Goal: Information Seeking & Learning: Learn about a topic

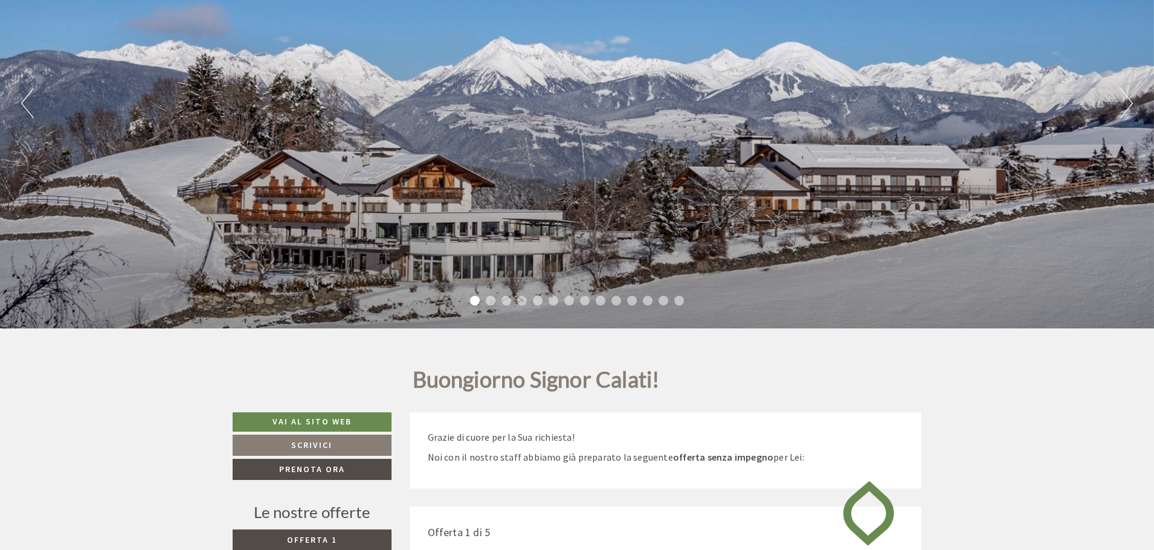
scroll to position [242, 0]
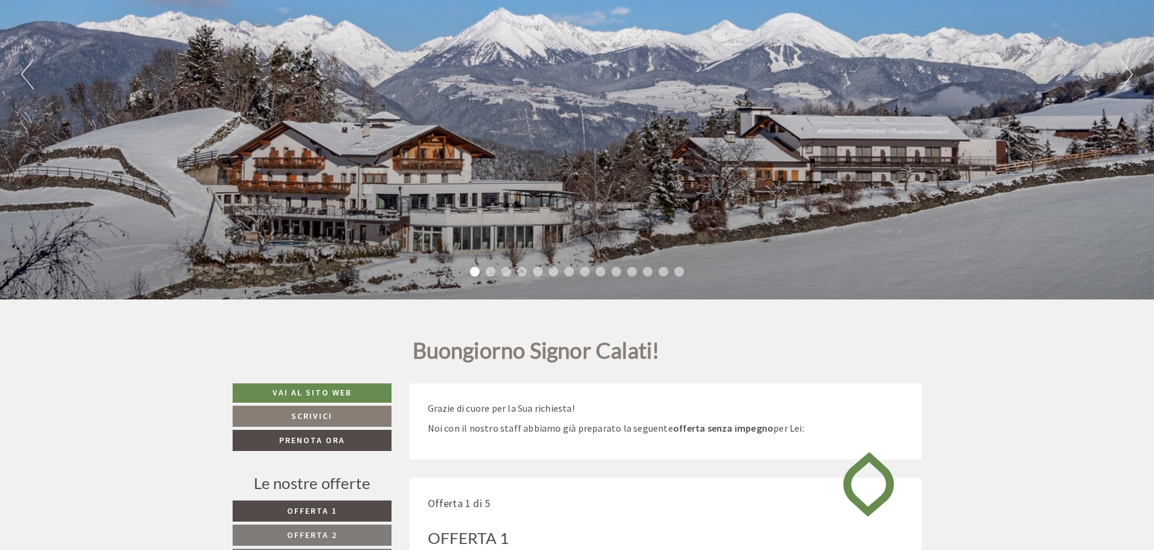
drag, startPoint x: 729, startPoint y: 179, endPoint x: 396, endPoint y: 186, distance: 333.0
click at [368, 123] on div "Previous Next 1 2 3 4 5 6 7 8 9 10 11 12 13 14" at bounding box center [577, 74] width 1154 height 451
click at [489, 272] on li "2" at bounding box center [491, 272] width 10 height 10
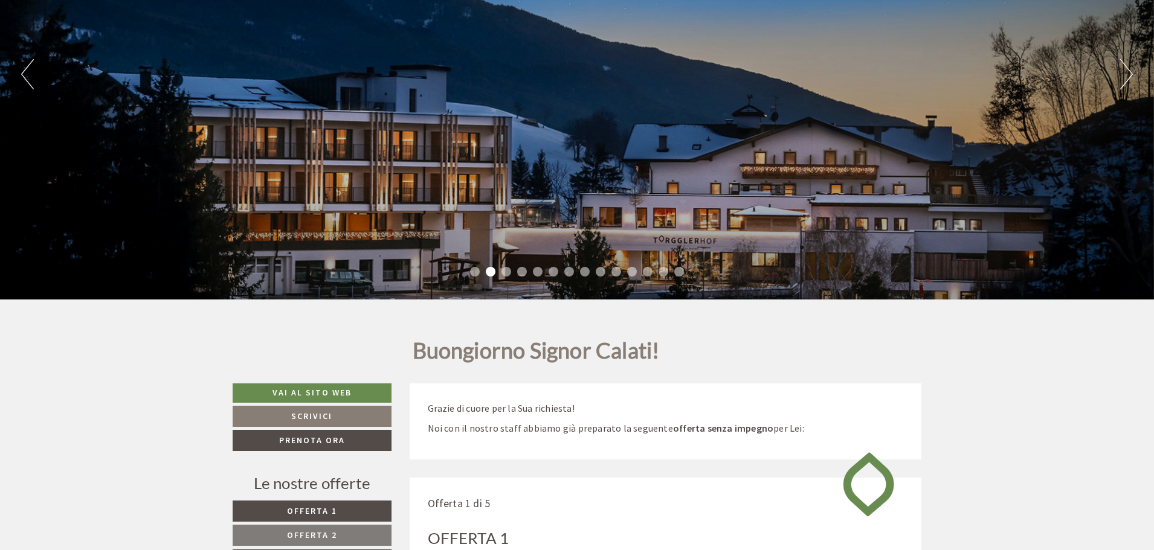
click at [506, 272] on li "3" at bounding box center [507, 272] width 10 height 10
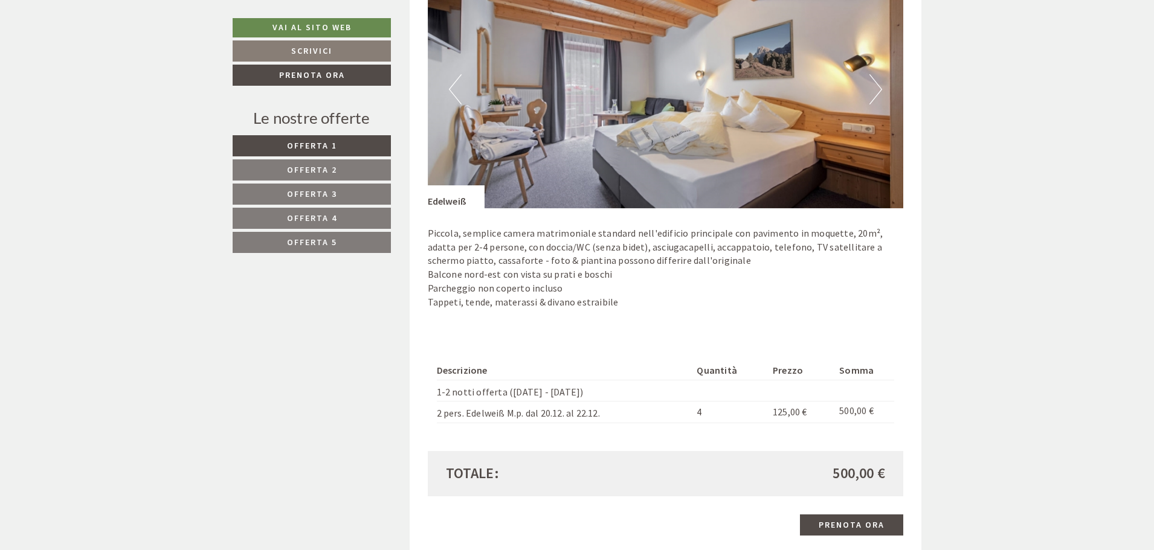
scroll to position [1752, 0]
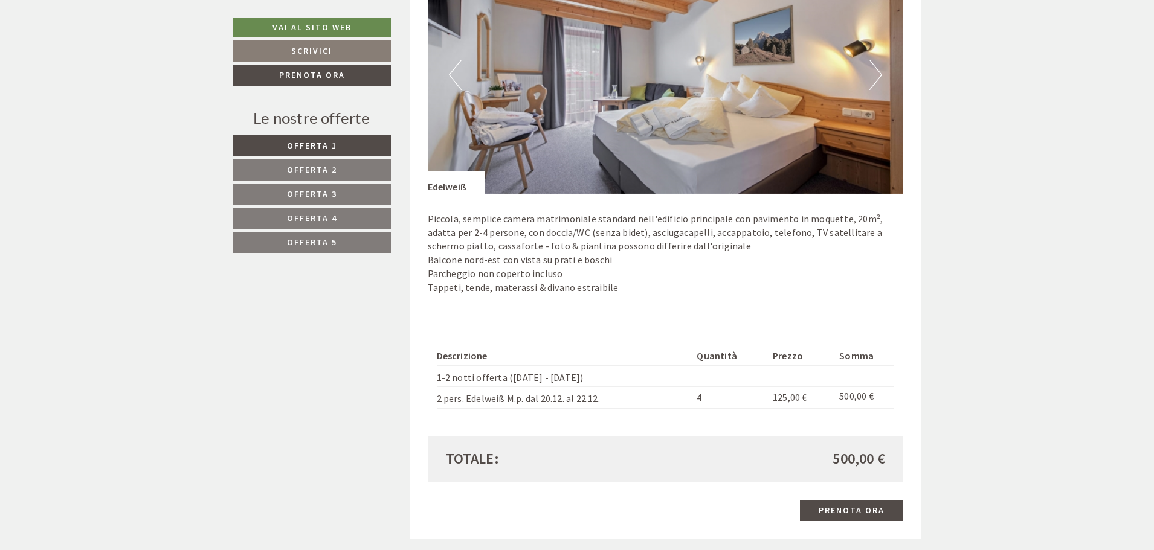
click at [875, 81] on button "Next" at bounding box center [876, 75] width 13 height 30
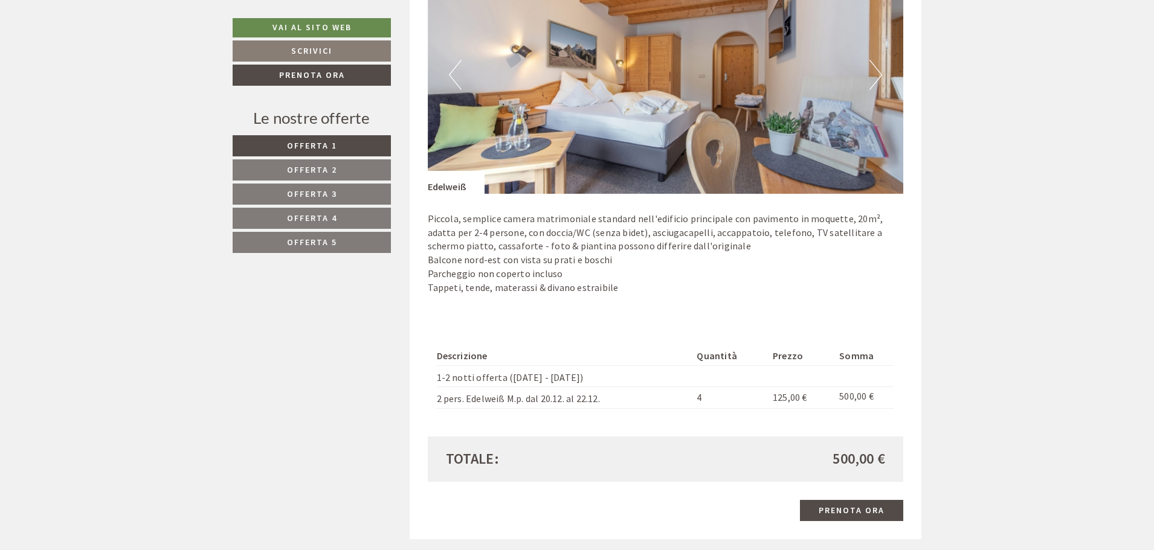
click at [876, 81] on button "Next" at bounding box center [876, 75] width 13 height 30
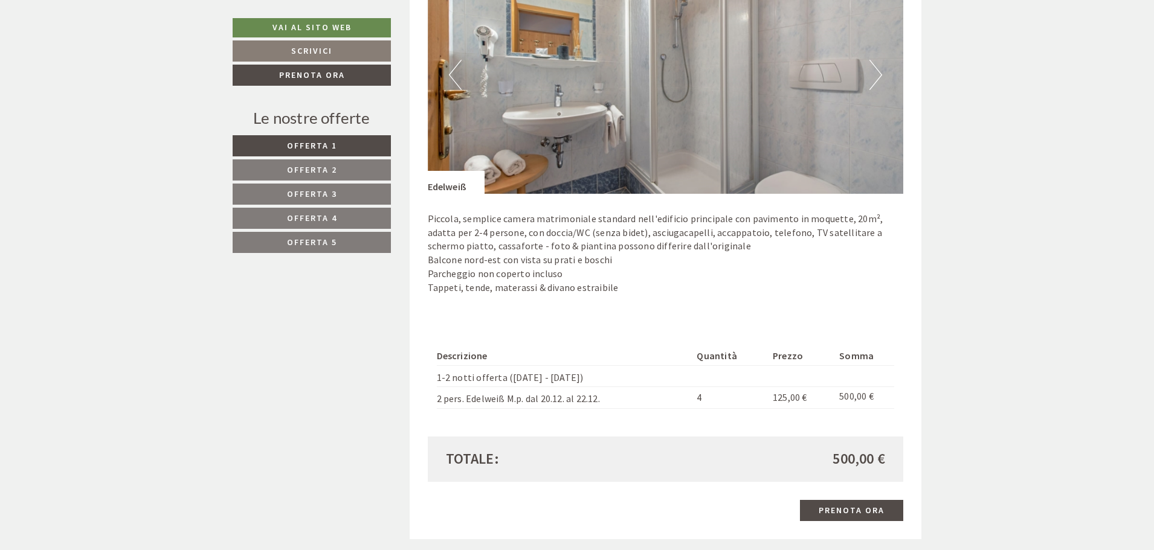
click at [876, 81] on button "Next" at bounding box center [876, 75] width 13 height 30
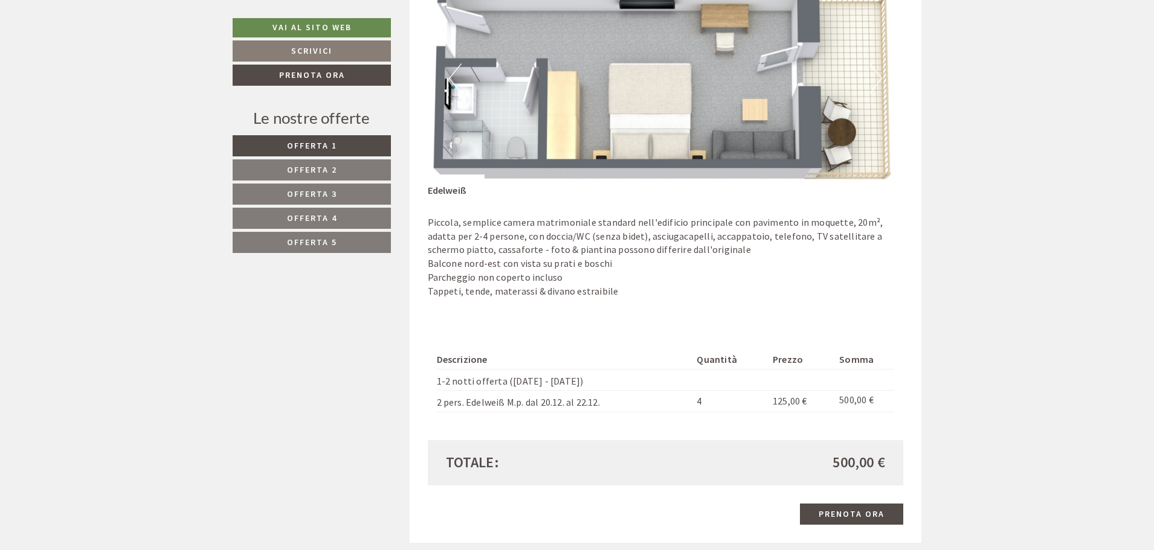
scroll to position [1692, 0]
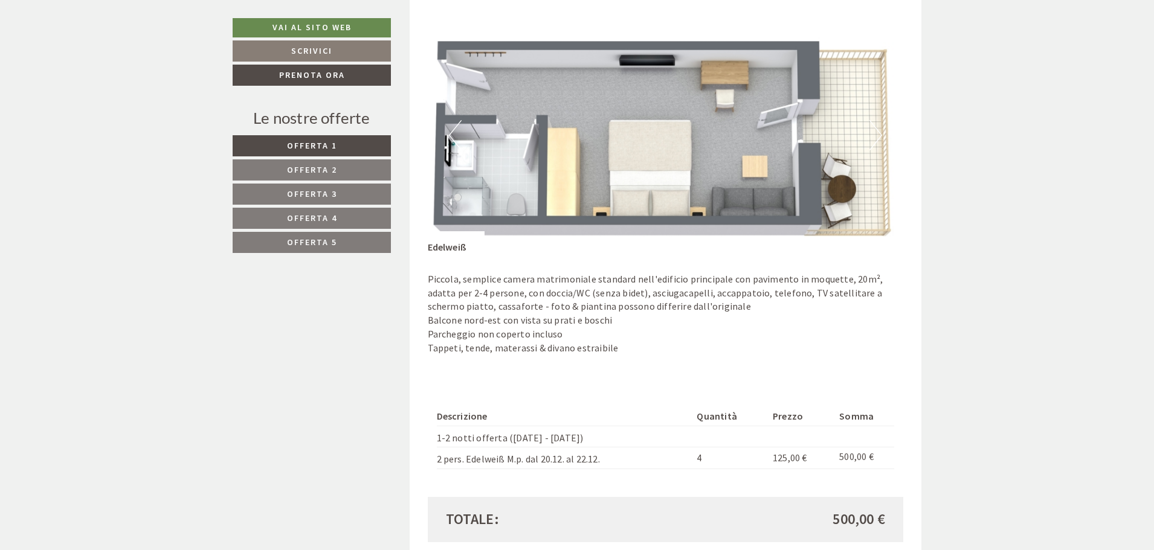
click at [880, 135] on button "Next" at bounding box center [876, 135] width 13 height 30
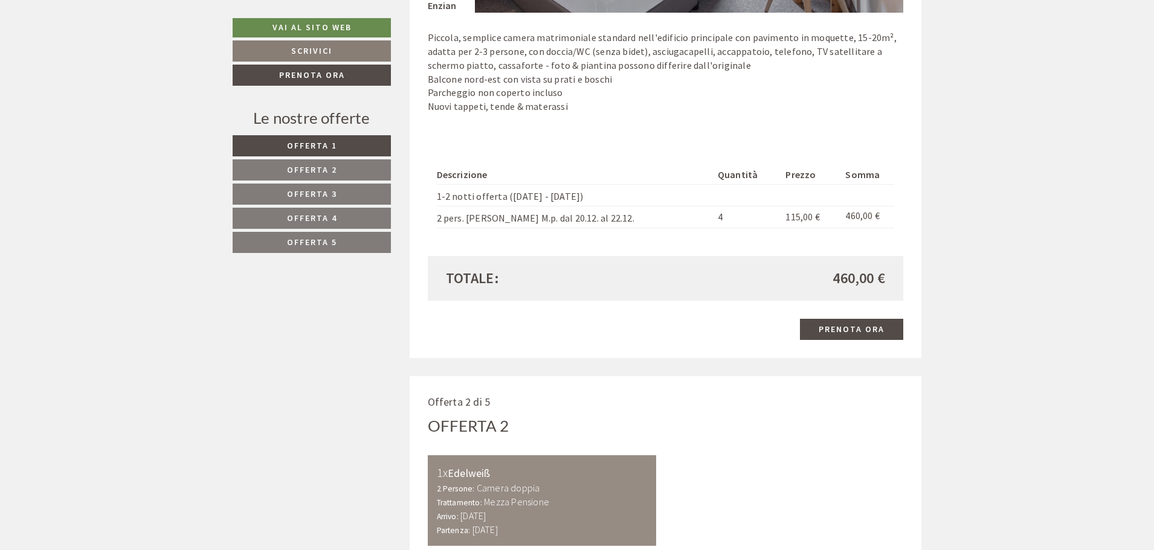
scroll to position [967, 0]
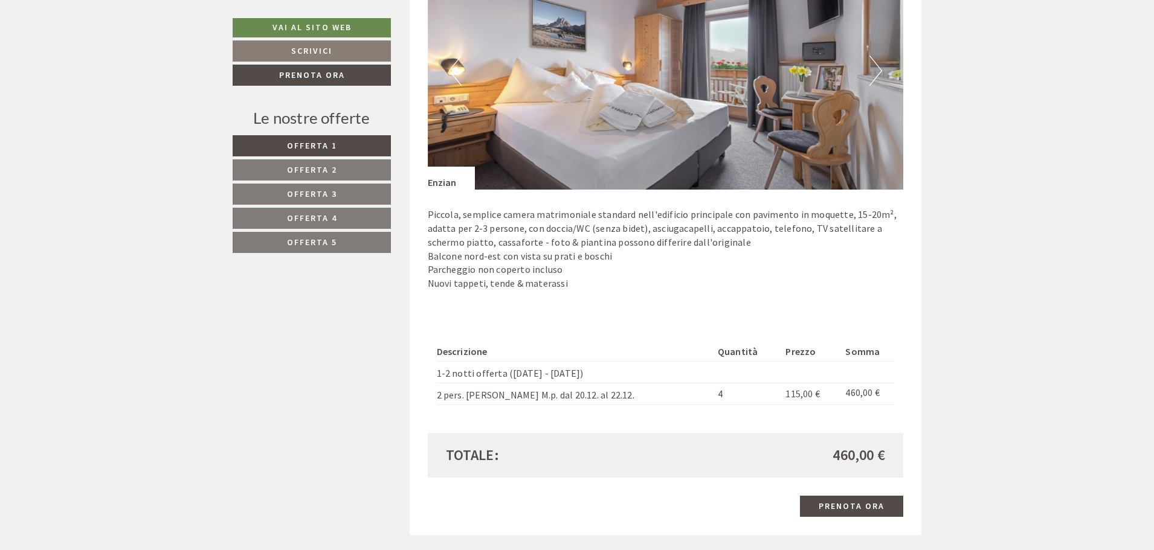
click at [880, 63] on button "Next" at bounding box center [876, 71] width 13 height 30
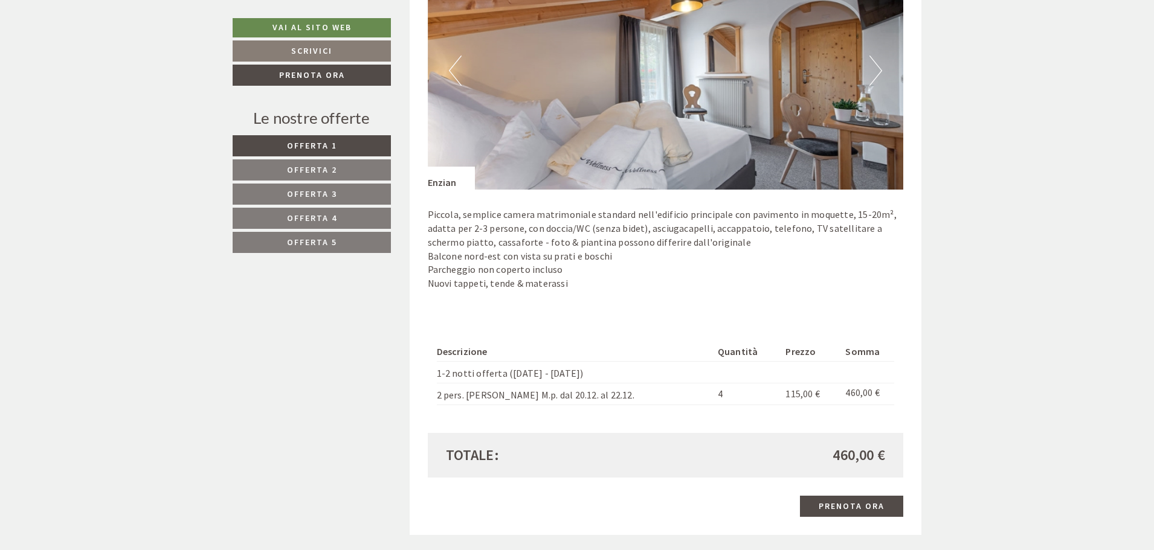
click at [878, 69] on button "Next" at bounding box center [876, 71] width 13 height 30
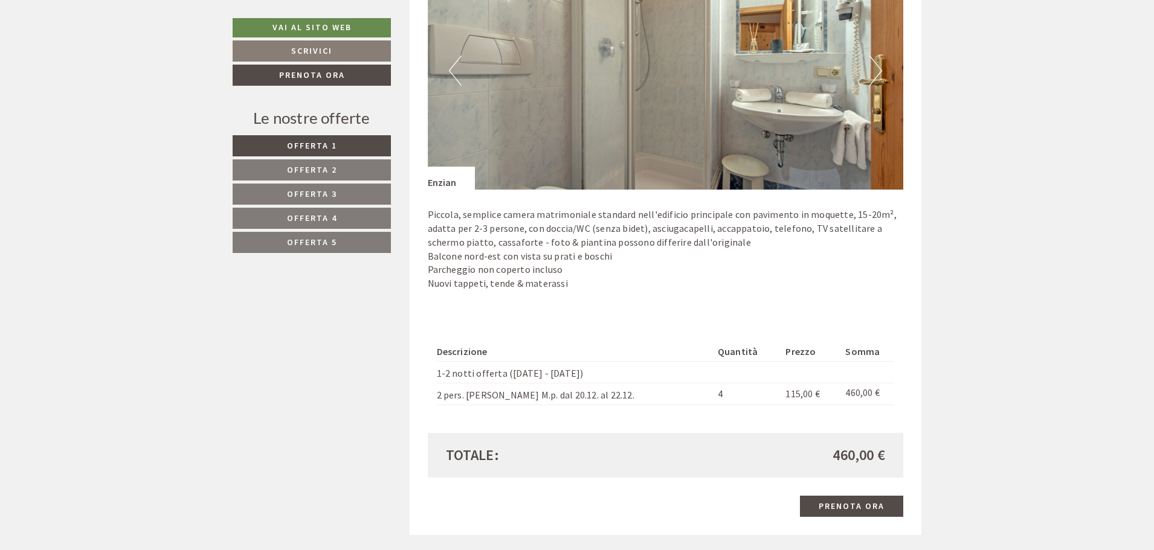
click at [878, 69] on button "Next" at bounding box center [876, 71] width 13 height 30
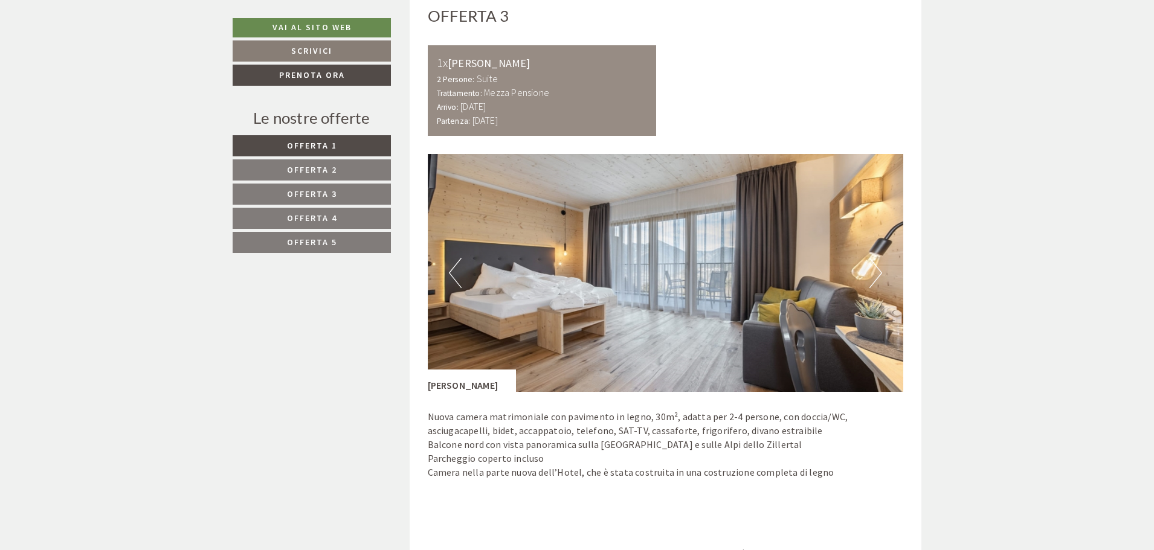
scroll to position [2357, 0]
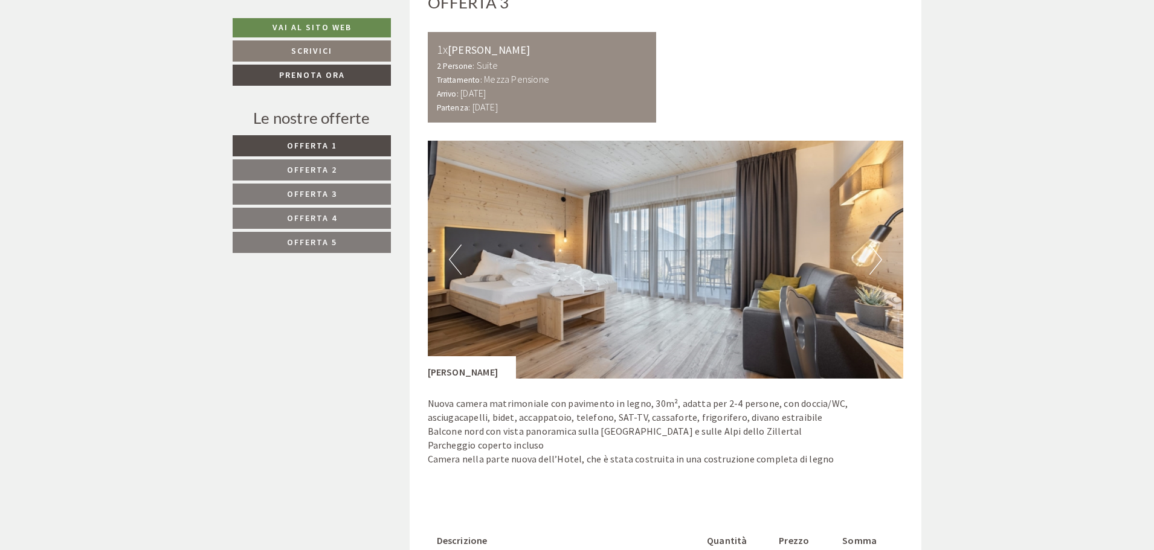
click at [875, 263] on button "Next" at bounding box center [876, 260] width 13 height 30
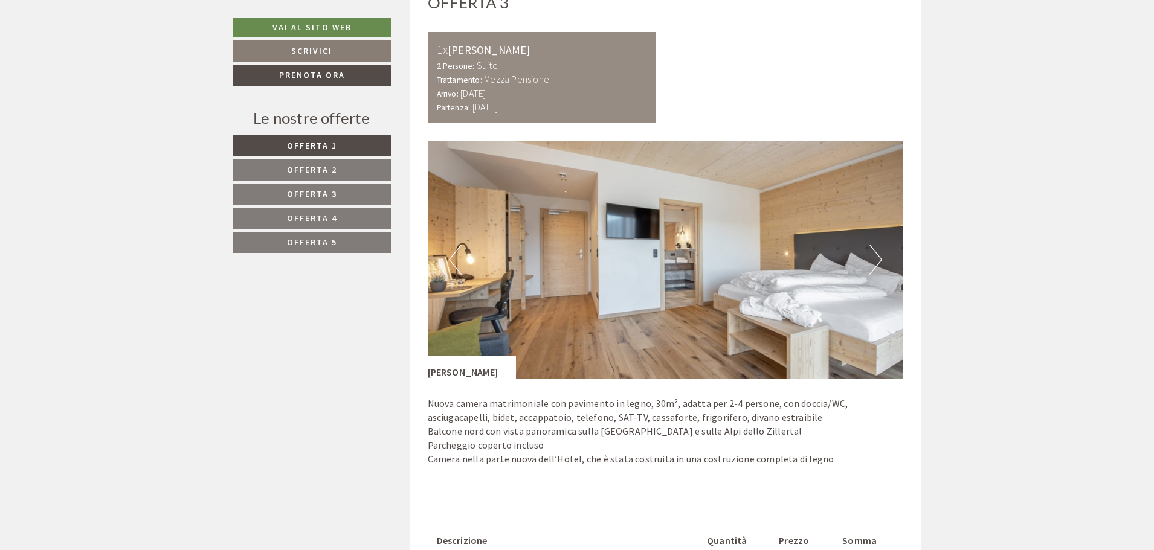
click at [875, 263] on button "Next" at bounding box center [876, 260] width 13 height 30
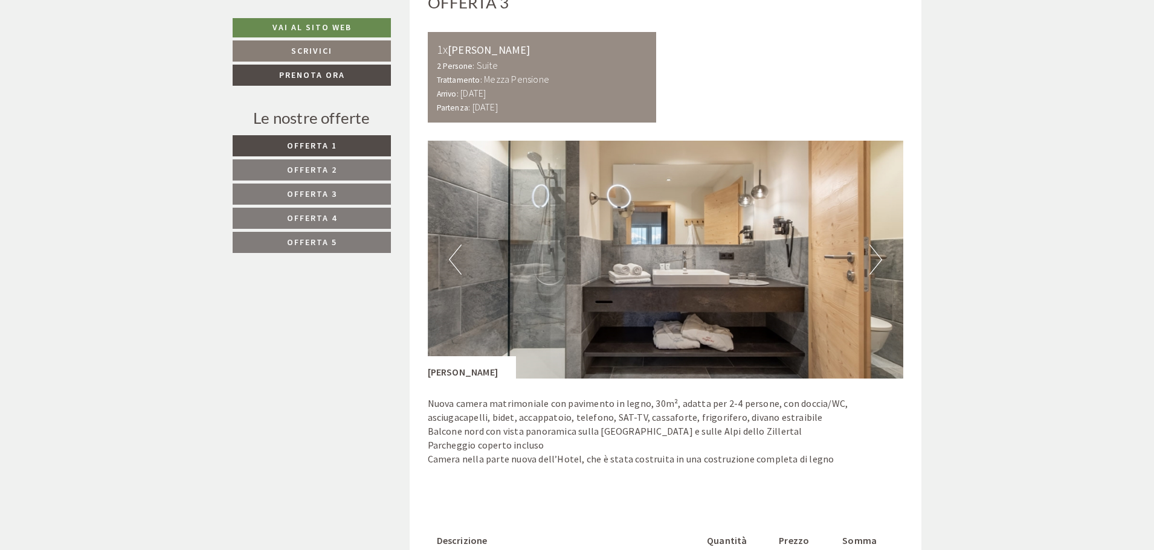
click at [875, 263] on button "Next" at bounding box center [876, 260] width 13 height 30
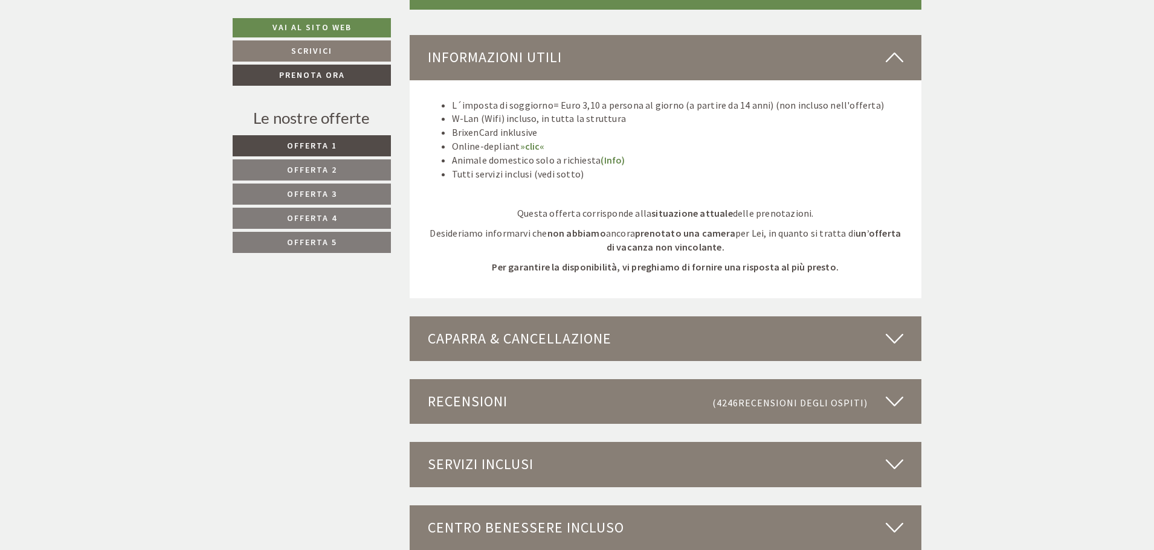
scroll to position [3203, 0]
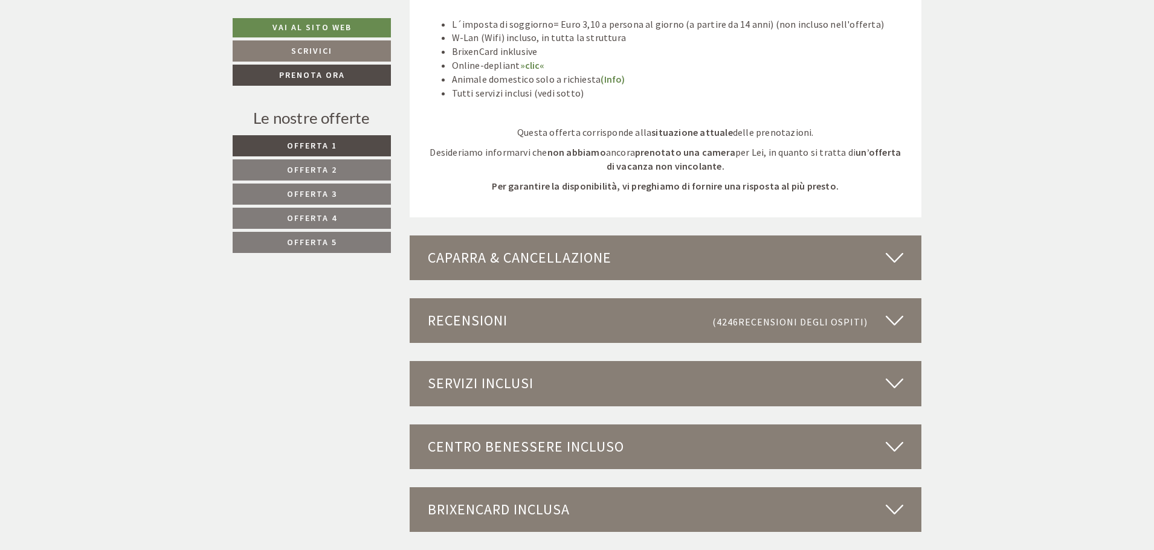
click at [903, 256] on div "Caparra & cancellazione" at bounding box center [666, 258] width 512 height 45
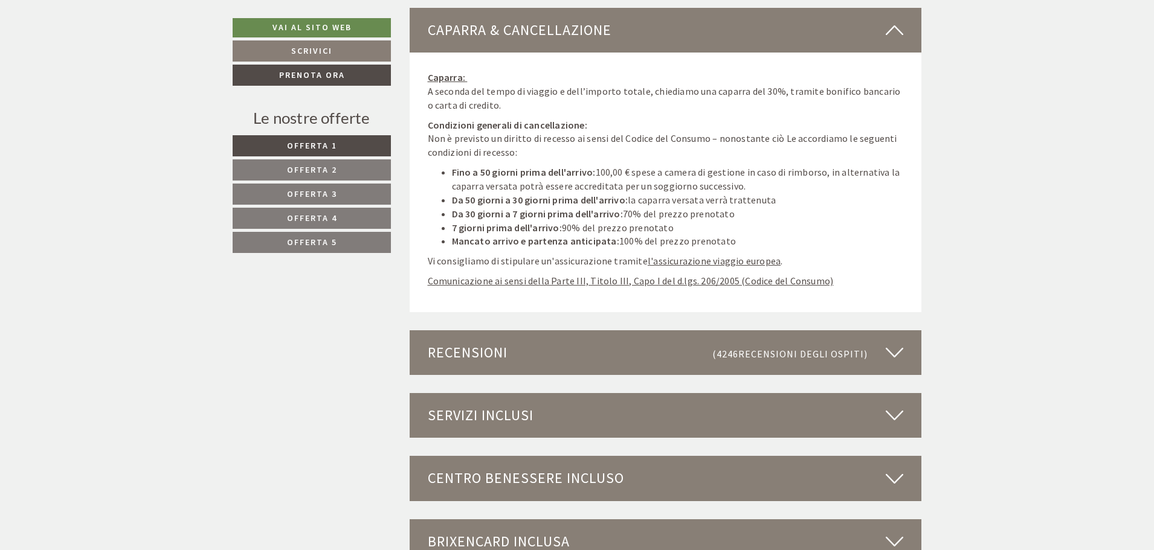
scroll to position [3505, 0]
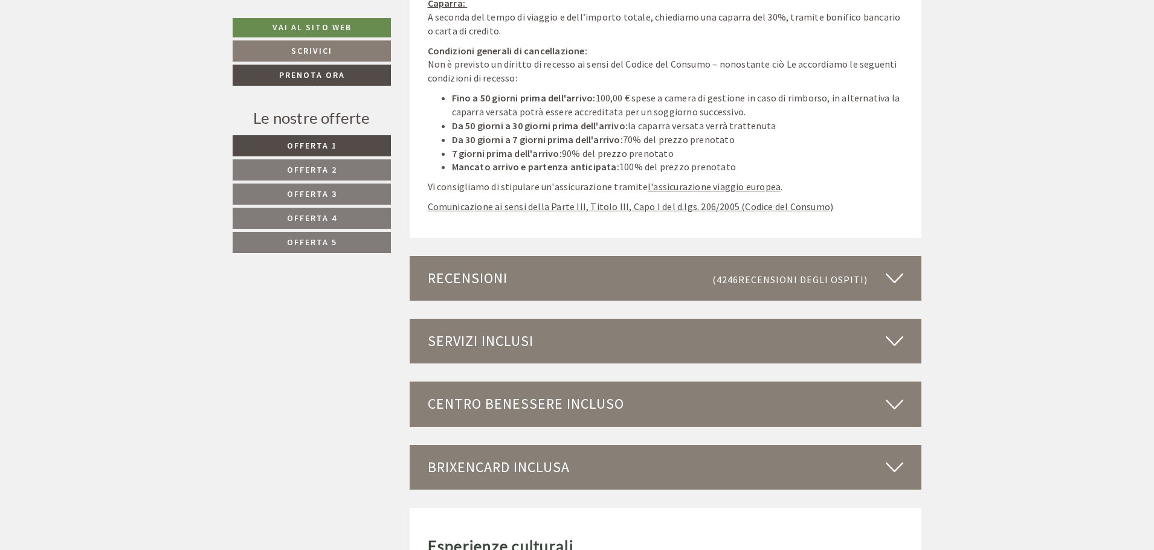
click at [895, 343] on icon at bounding box center [895, 341] width 18 height 21
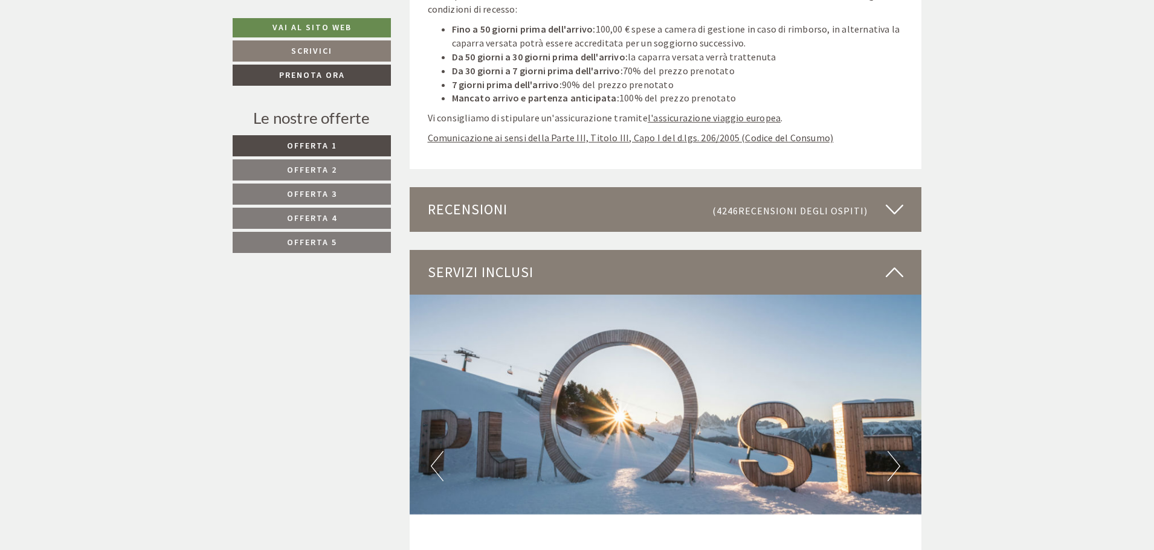
scroll to position [3747, 0]
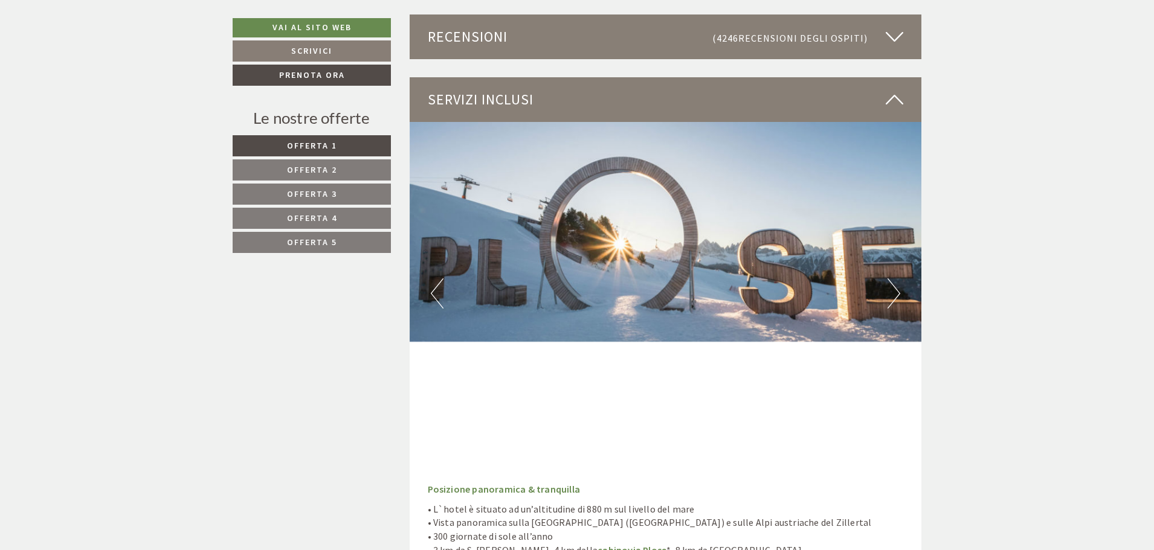
click at [888, 295] on button "Next" at bounding box center [894, 294] width 13 height 30
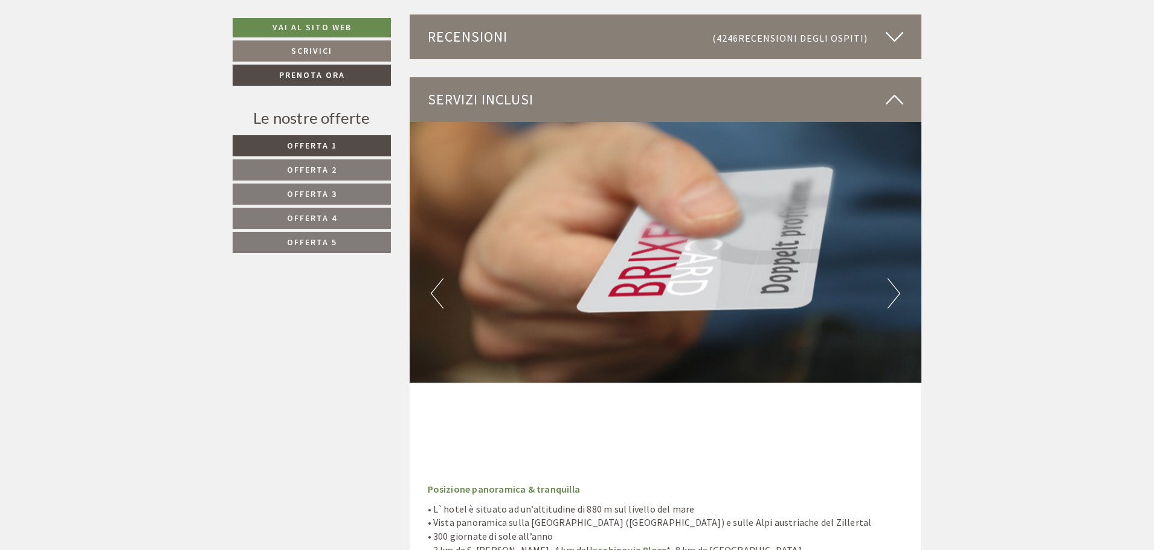
click at [890, 294] on button "Next" at bounding box center [894, 294] width 13 height 30
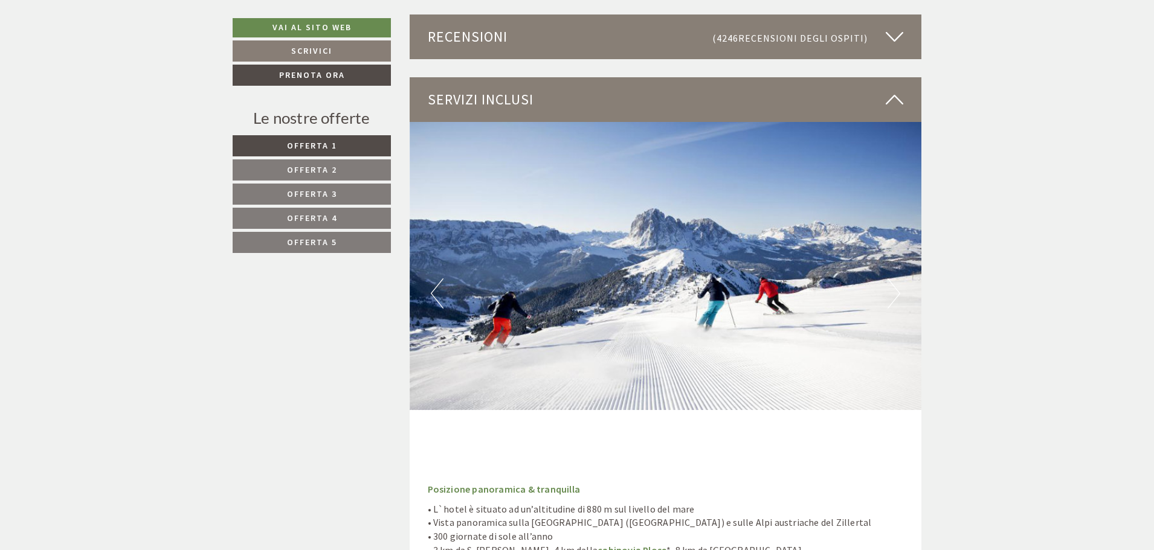
click at [890, 294] on button "Next" at bounding box center [894, 294] width 13 height 30
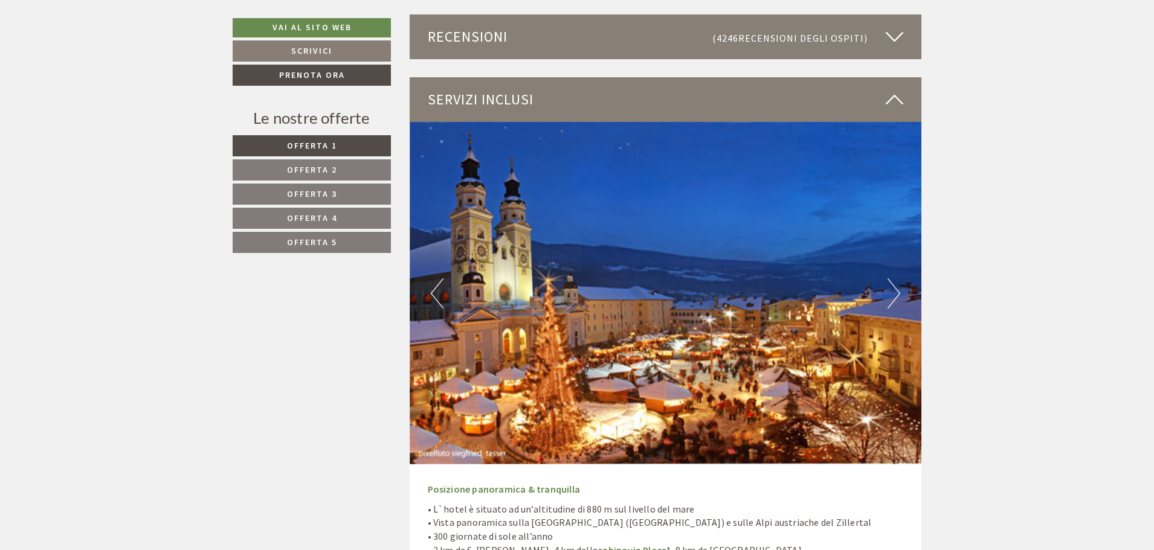
click at [890, 294] on button "Next" at bounding box center [894, 294] width 13 height 30
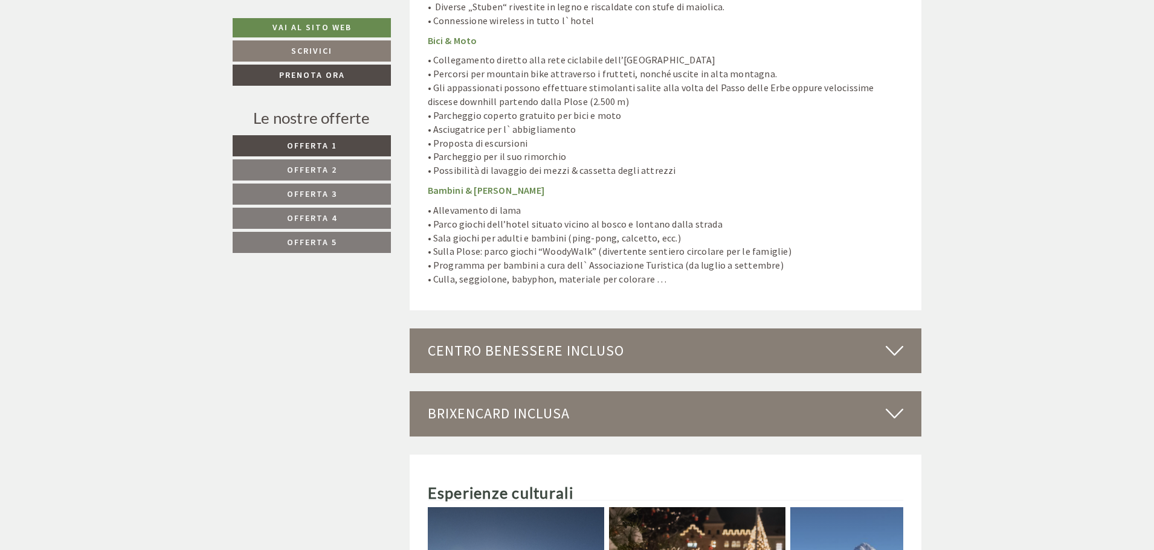
scroll to position [4653, 0]
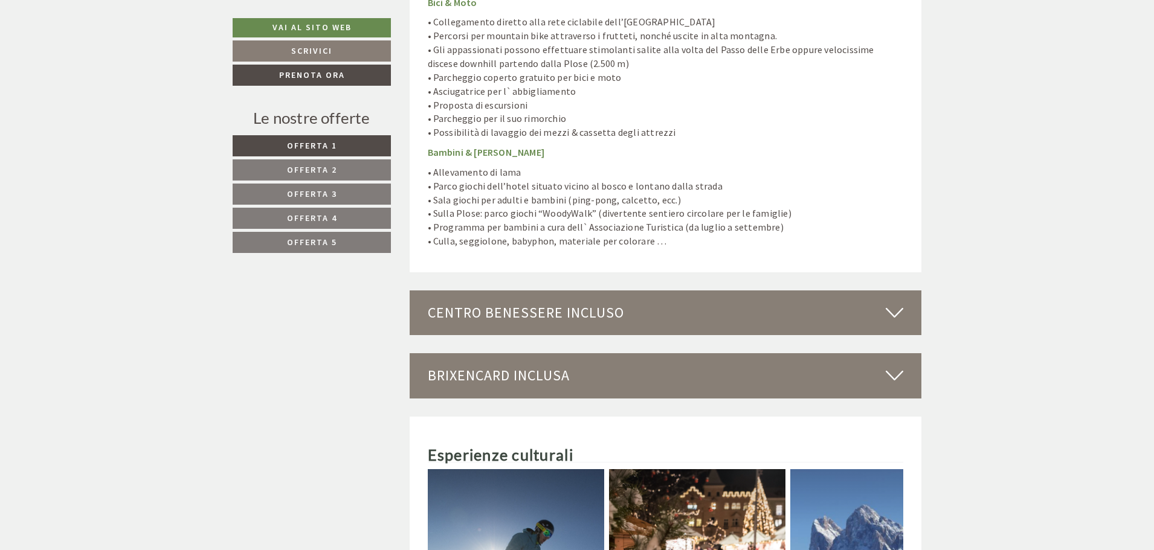
click at [894, 303] on icon at bounding box center [895, 313] width 18 height 21
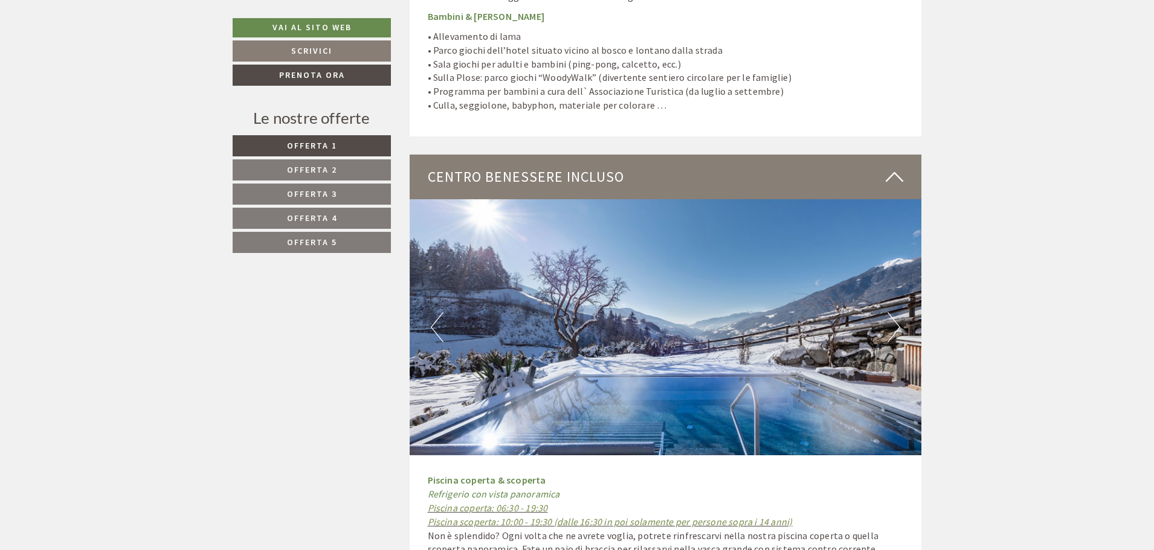
scroll to position [4834, 0]
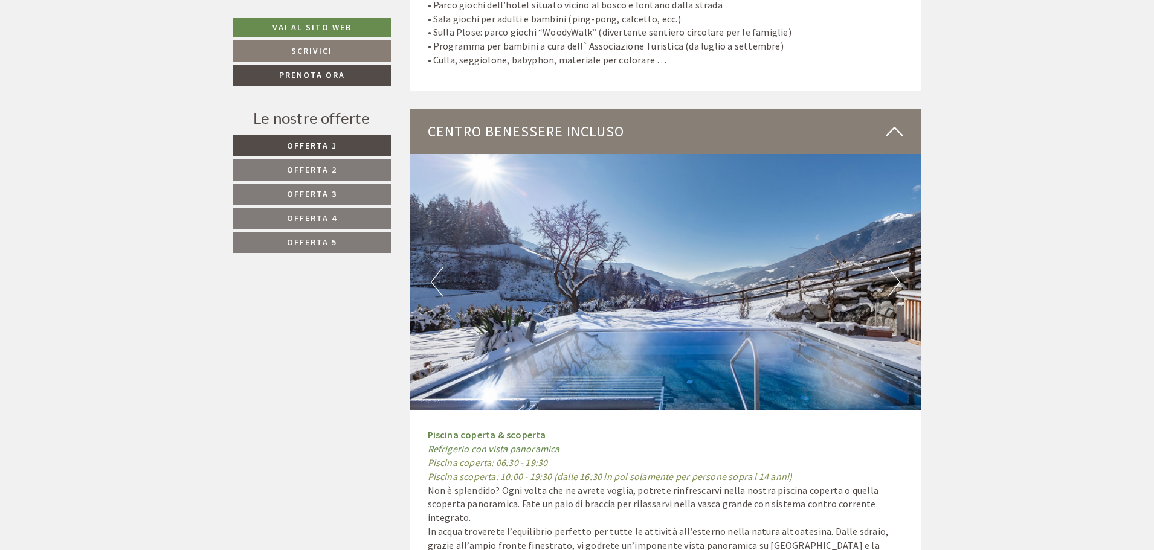
click at [891, 267] on button "Next" at bounding box center [894, 282] width 13 height 30
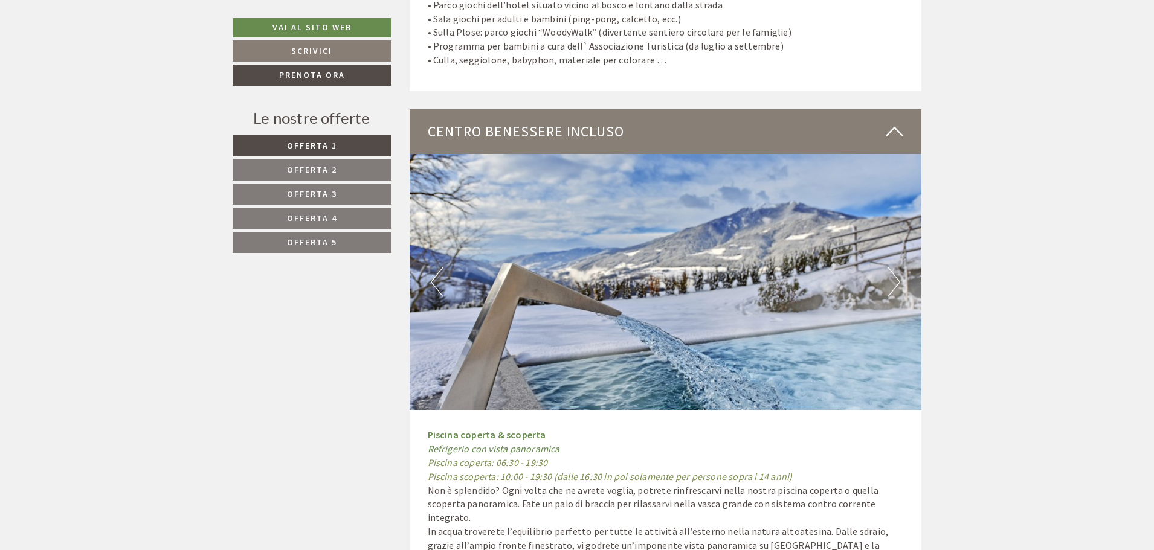
click at [893, 267] on button "Next" at bounding box center [894, 282] width 13 height 30
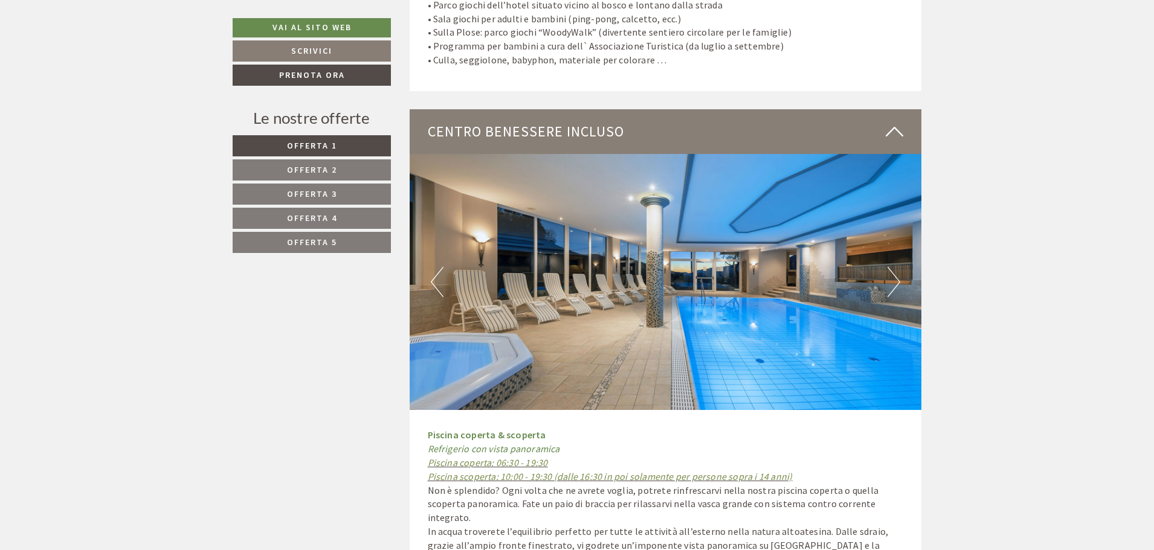
click at [893, 267] on button "Next" at bounding box center [894, 282] width 13 height 30
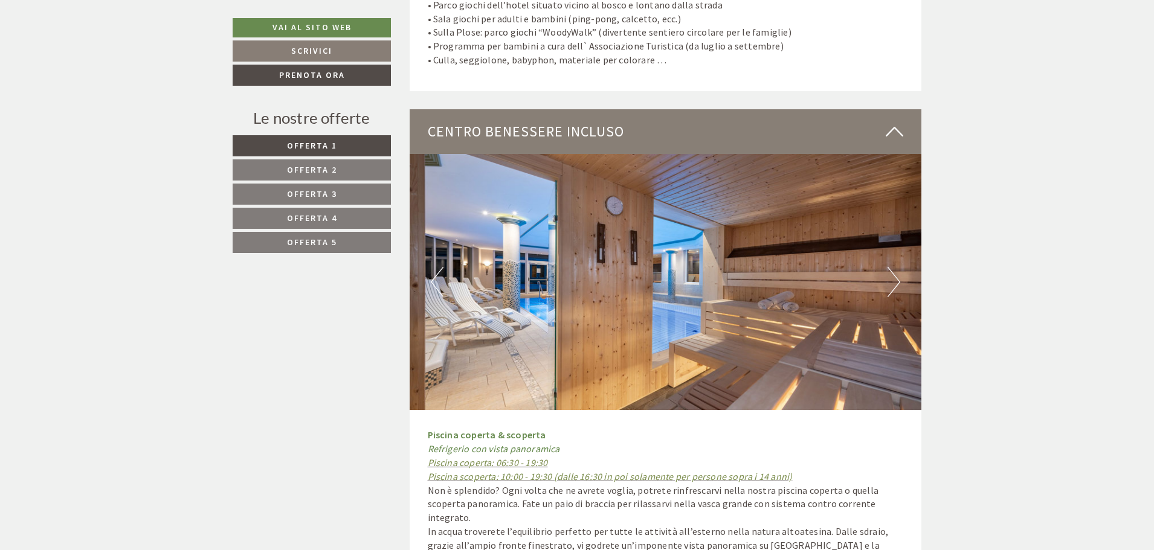
click at [893, 267] on button "Next" at bounding box center [894, 282] width 13 height 30
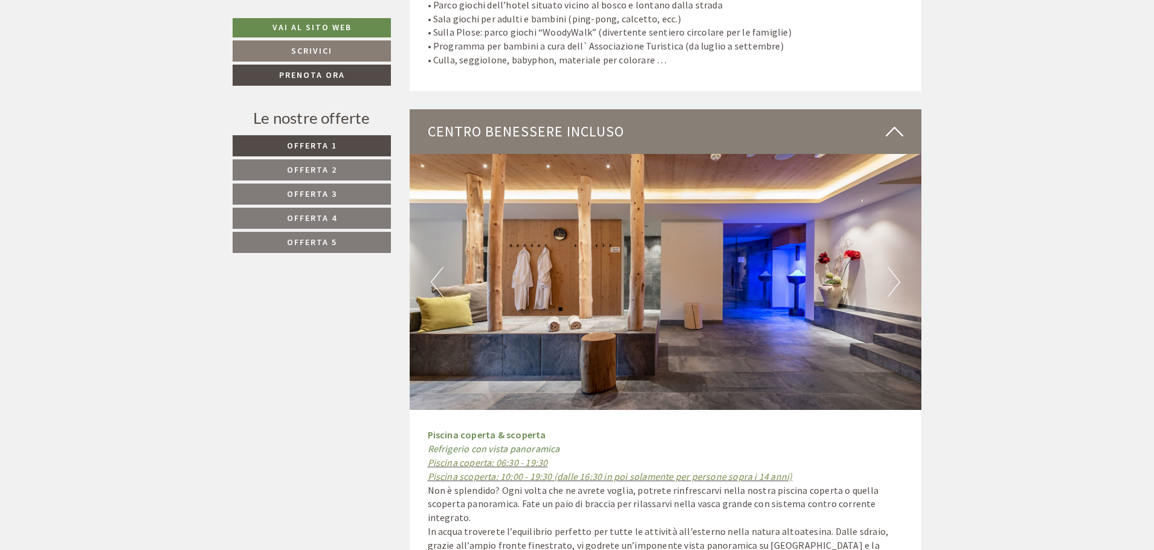
click at [893, 267] on button "Next" at bounding box center [894, 282] width 13 height 30
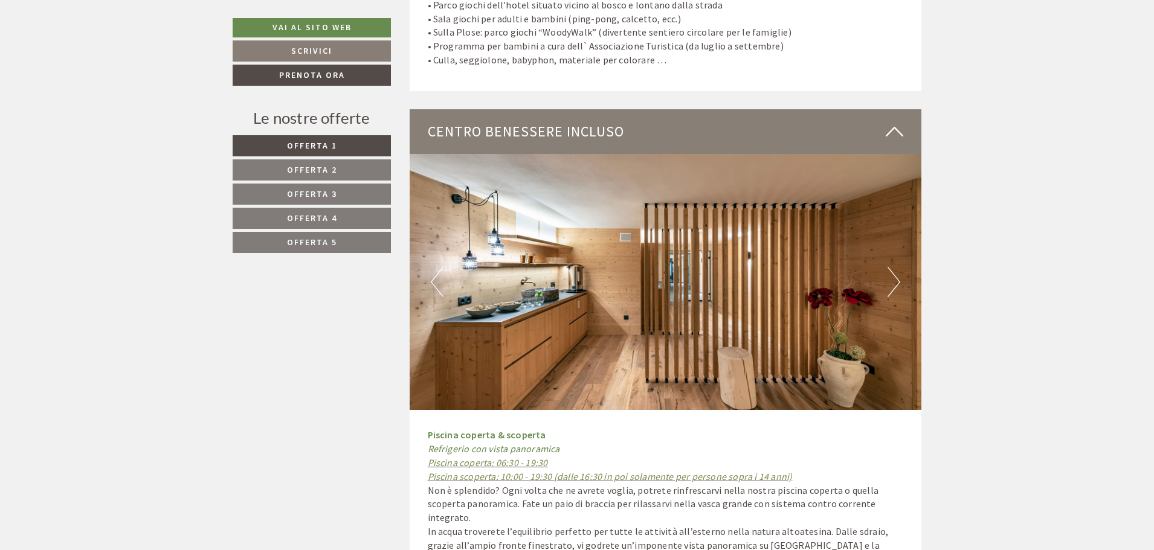
click at [893, 267] on button "Next" at bounding box center [894, 282] width 13 height 30
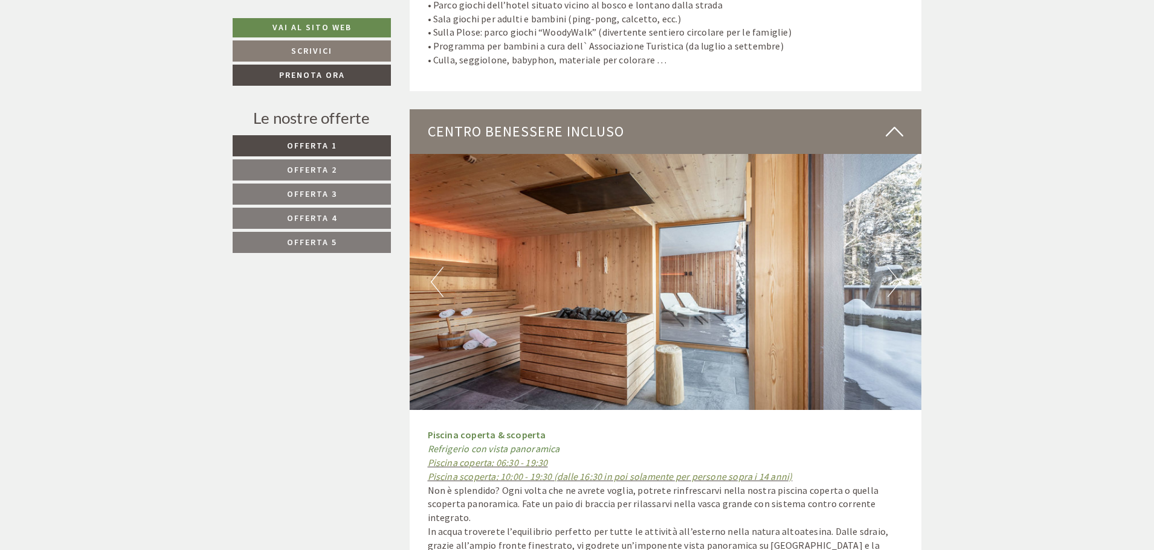
click at [893, 267] on button "Next" at bounding box center [894, 282] width 13 height 30
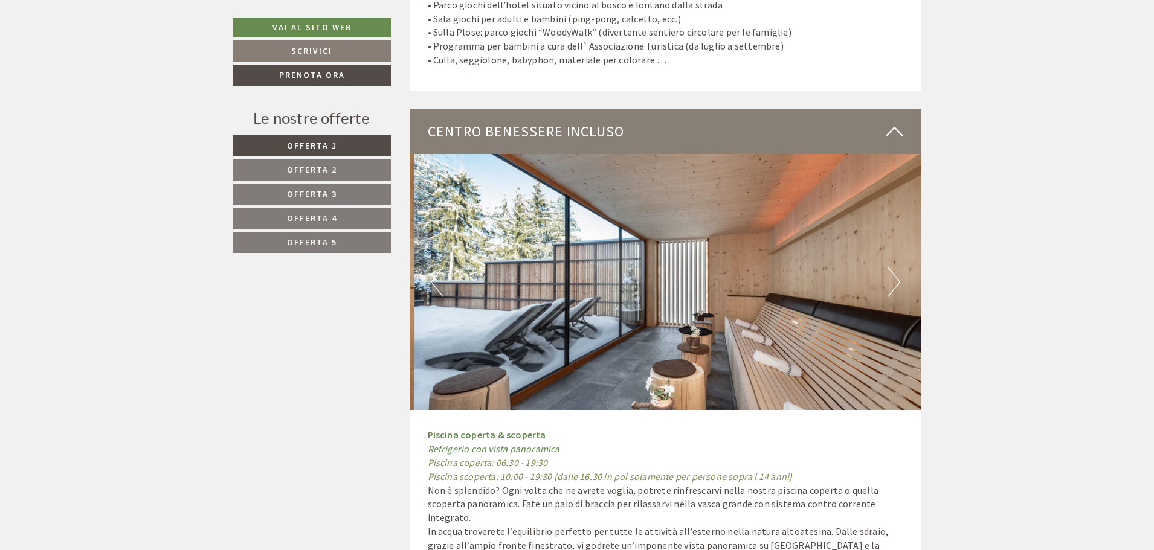
click at [893, 267] on button "Next" at bounding box center [894, 282] width 13 height 30
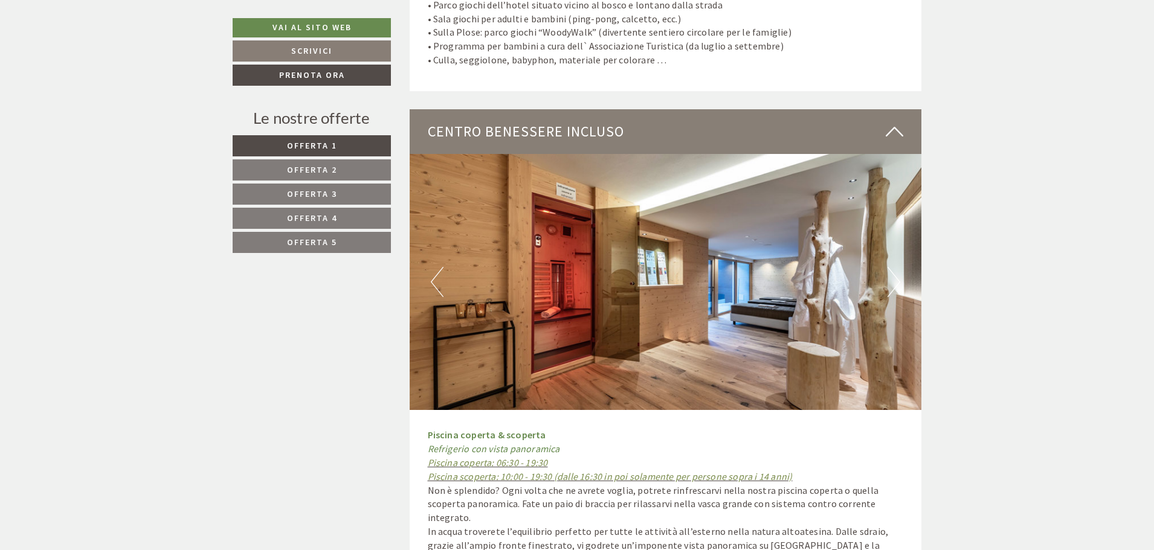
click at [893, 267] on button "Next" at bounding box center [894, 282] width 13 height 30
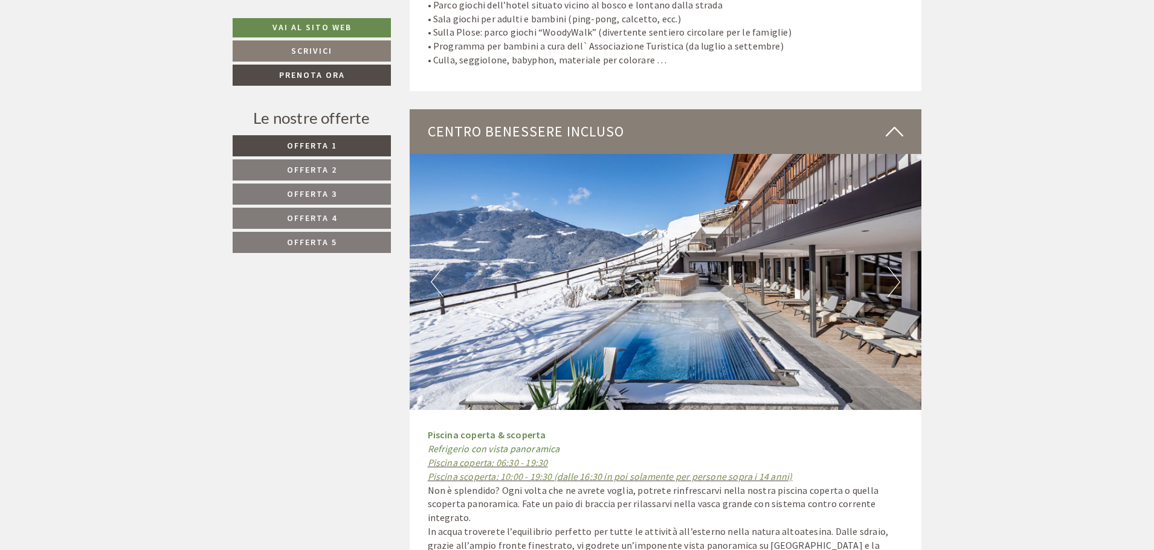
click at [893, 267] on button "Next" at bounding box center [894, 282] width 13 height 30
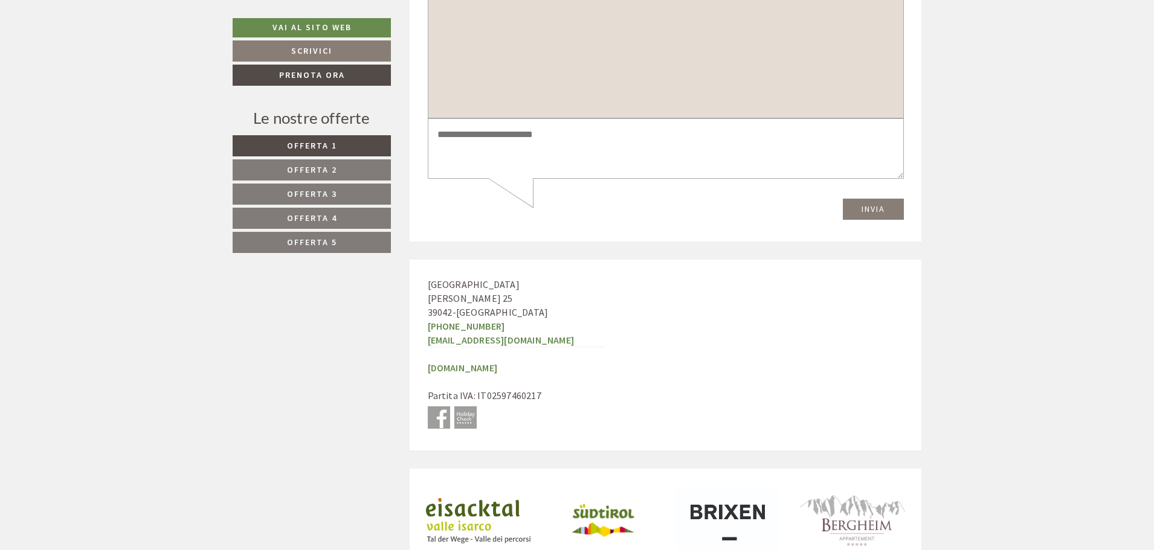
scroll to position [6828, 0]
drag, startPoint x: 440, startPoint y: 248, endPoint x: 500, endPoint y: 269, distance: 63.5
click at [500, 269] on div "Hotel Torgglerhof Oberkarnol 25 39042 - Brixen +39 0472 835510 info@torgglerhof…" at bounding box center [516, 354] width 213 height 190
copy div "Hotel Torgglerhof Oberkarnol 25 39042 - Brixen"
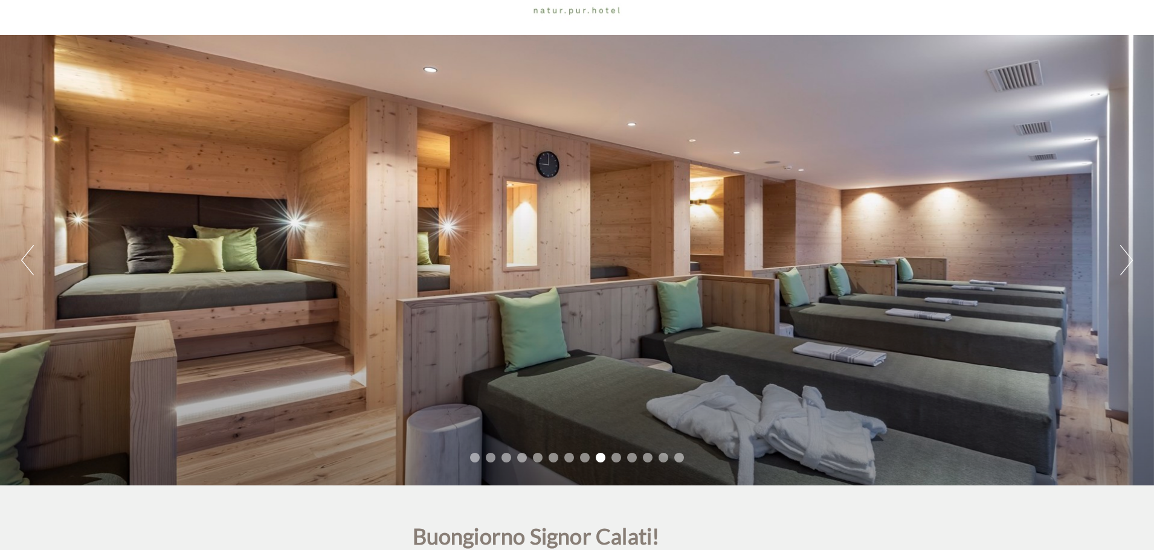
scroll to position [0, 0]
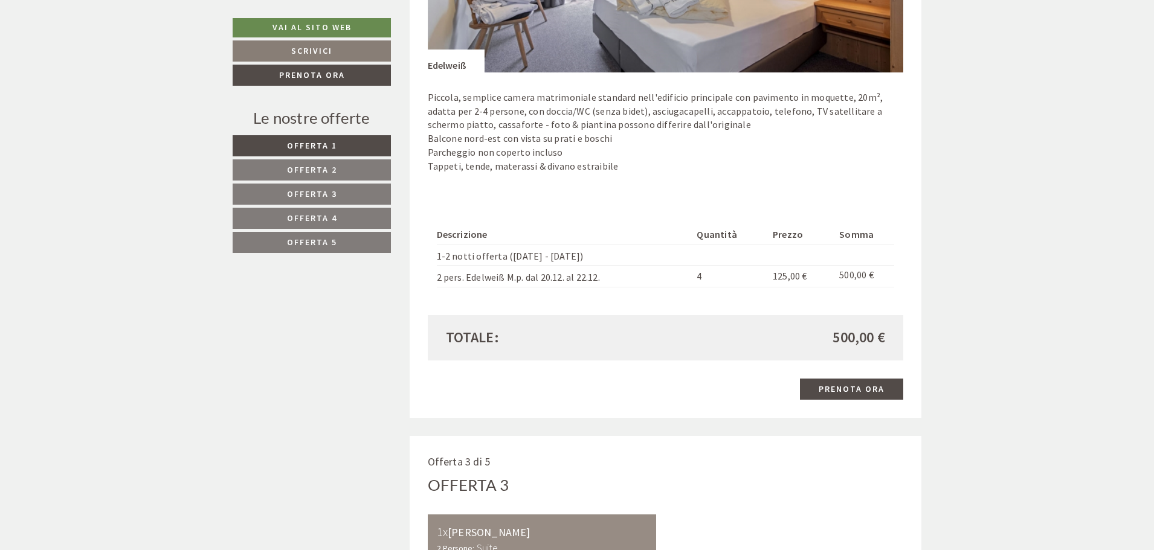
scroll to position [1873, 0]
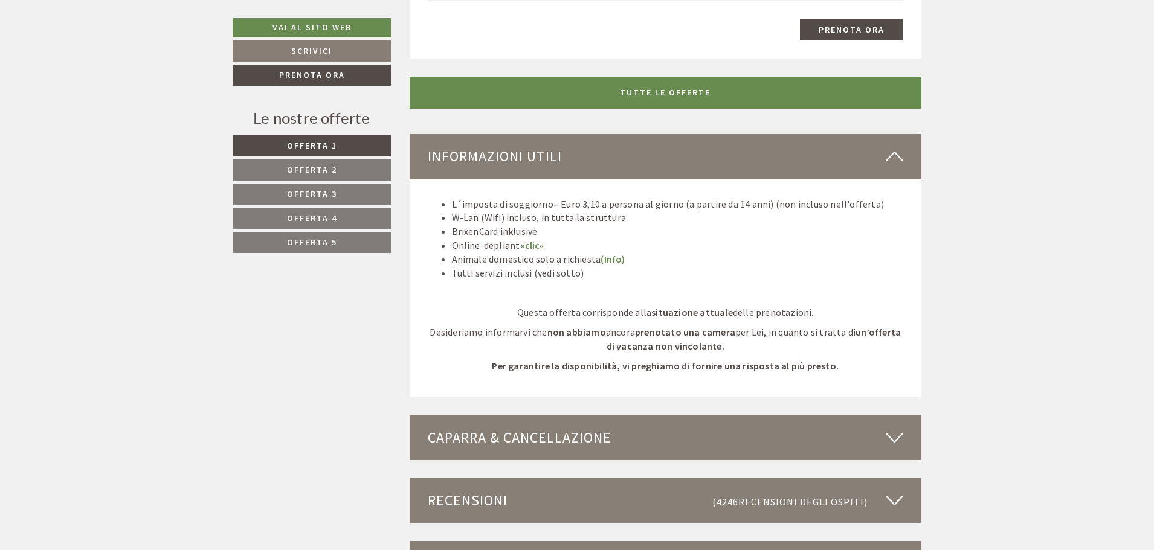
scroll to position [3021, 0]
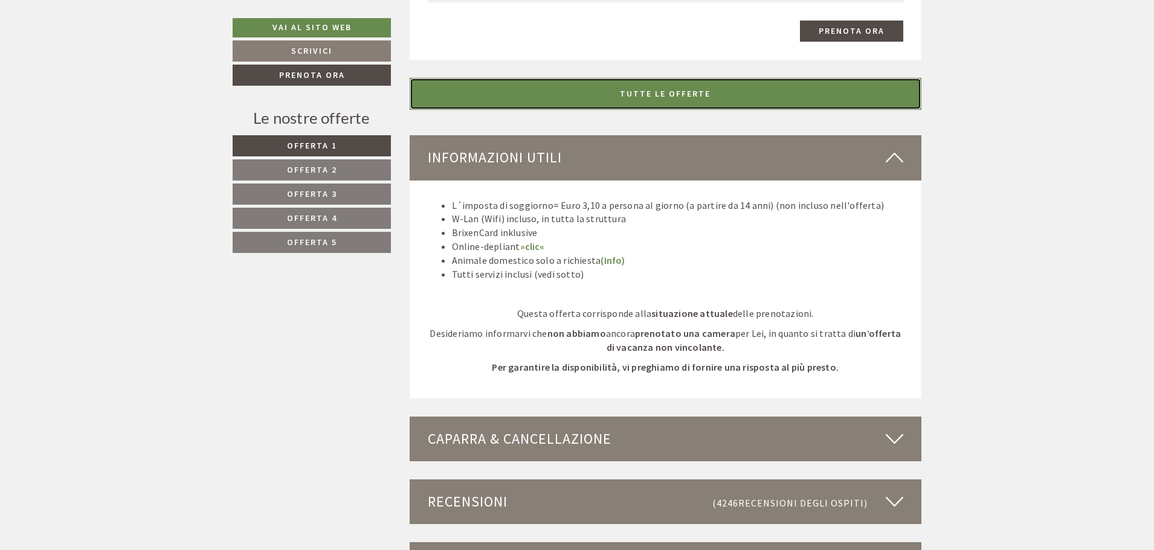
click at [624, 98] on link "TUTTE LE OFFERTE" at bounding box center [666, 94] width 512 height 32
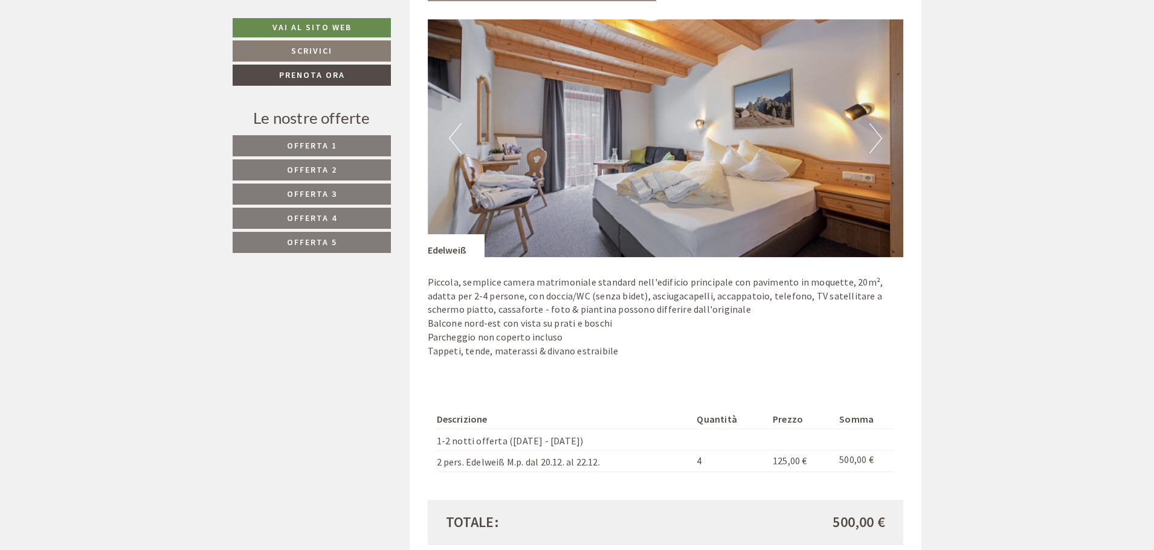
scroll to position [1752, 0]
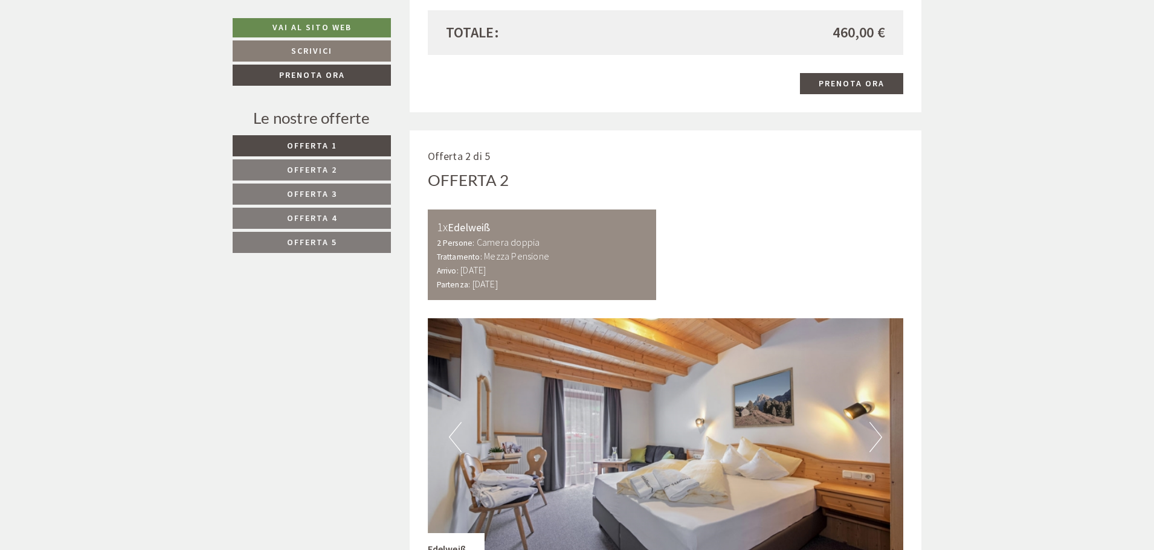
scroll to position [1813, 0]
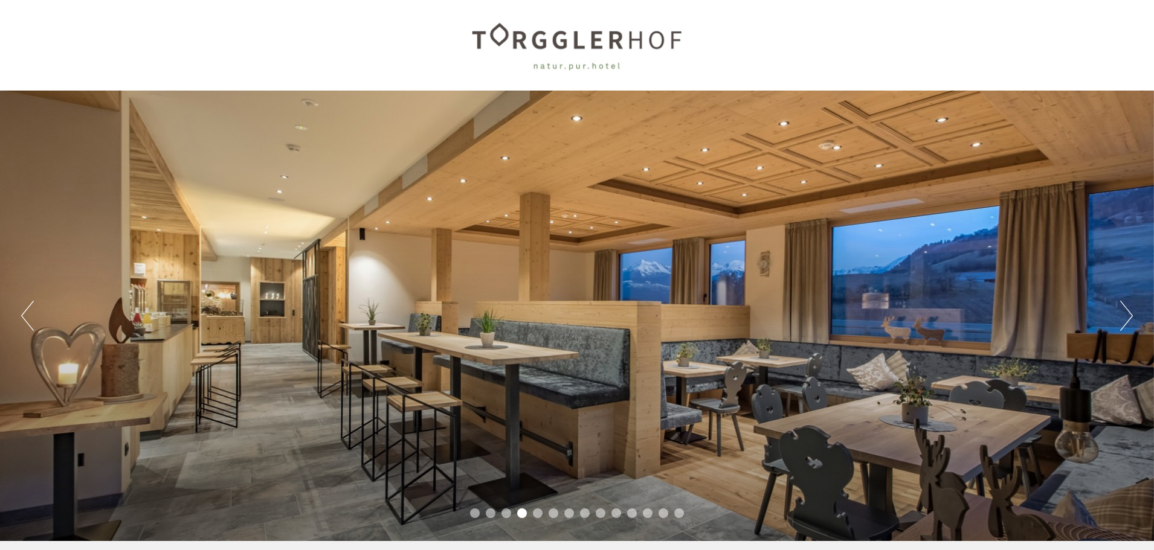
drag, startPoint x: 478, startPoint y: 512, endPoint x: 490, endPoint y: 511, distance: 12.1
click at [478, 511] on li "1" at bounding box center [475, 514] width 10 height 10
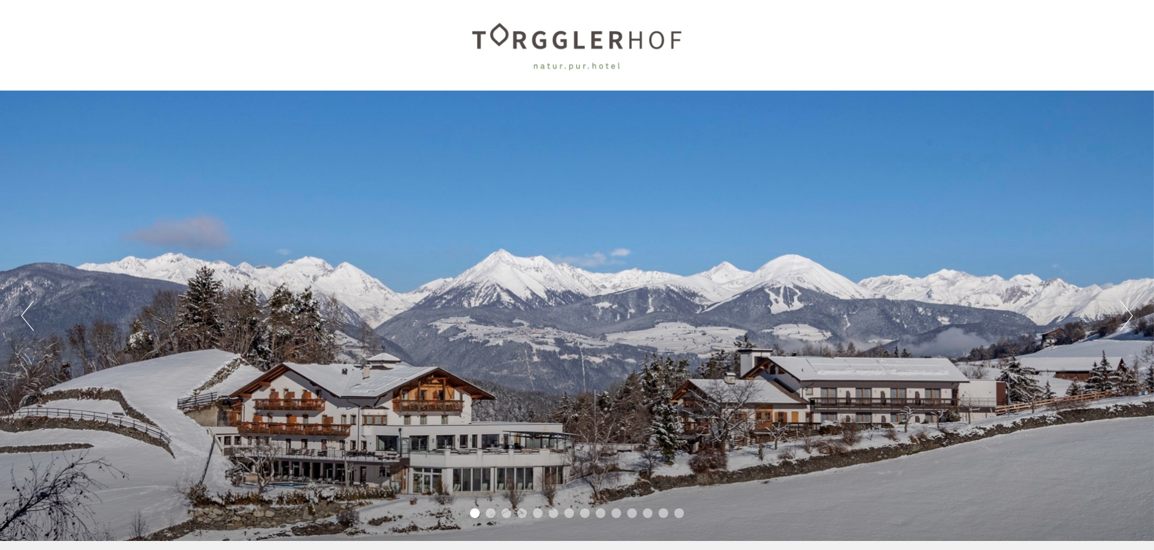
click at [491, 511] on li "2" at bounding box center [491, 514] width 10 height 10
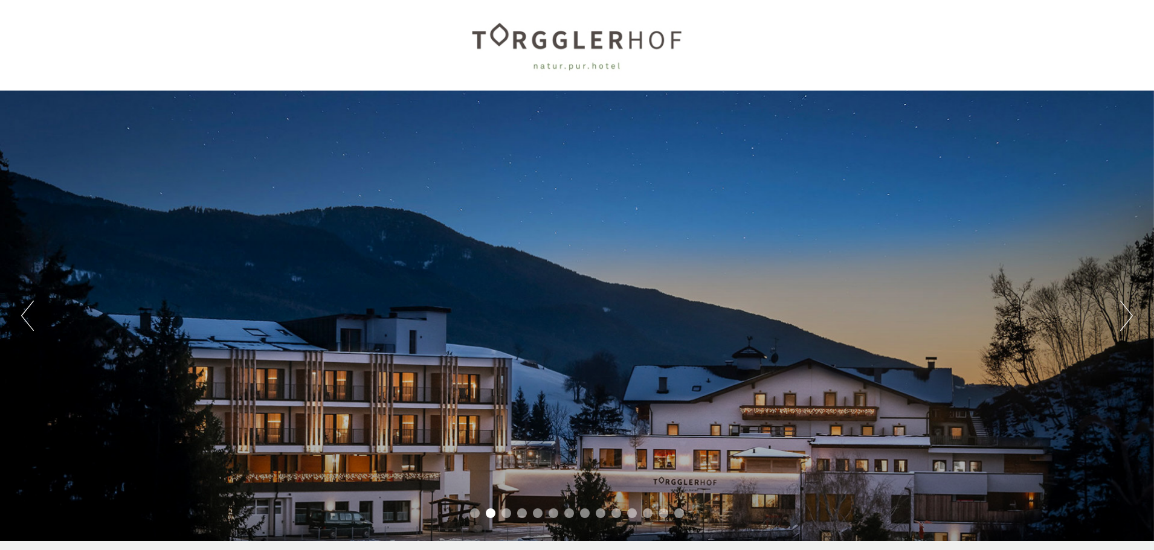
click at [508, 512] on li "3" at bounding box center [507, 514] width 10 height 10
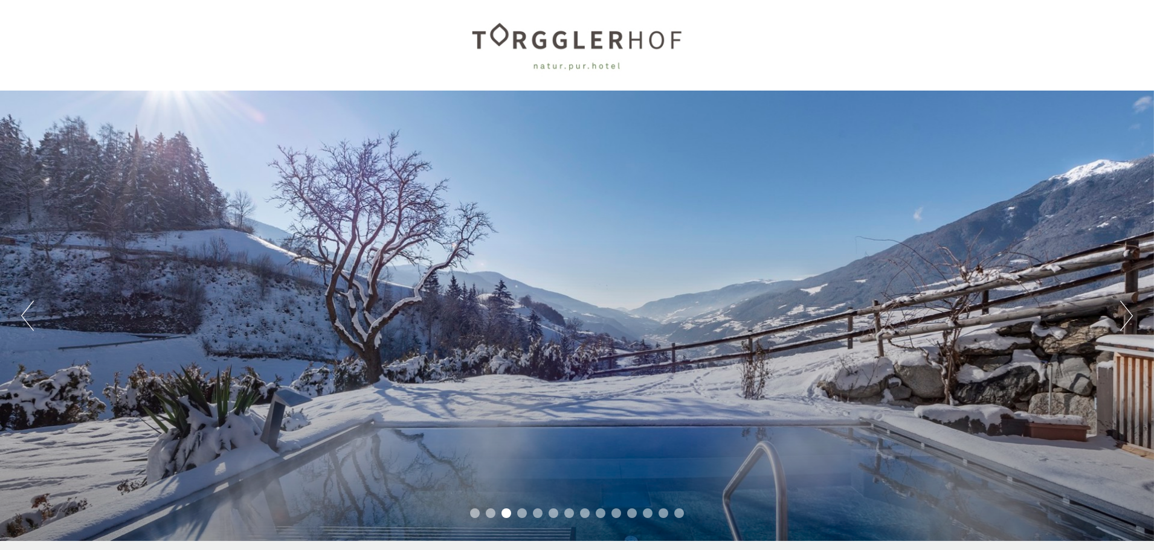
click at [519, 512] on li "4" at bounding box center [522, 514] width 10 height 10
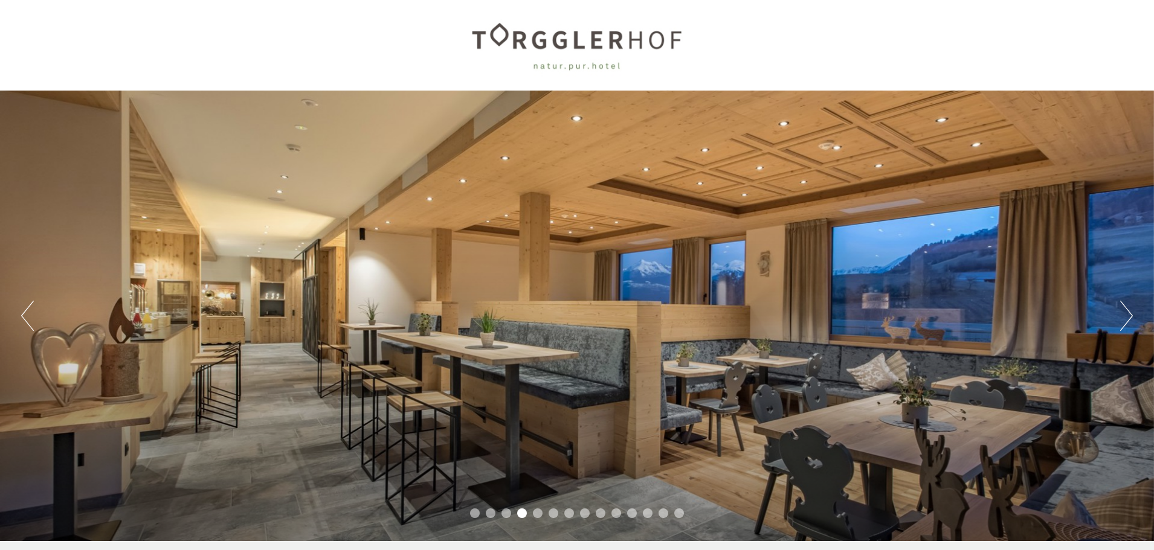
click at [537, 512] on li "5" at bounding box center [538, 514] width 10 height 10
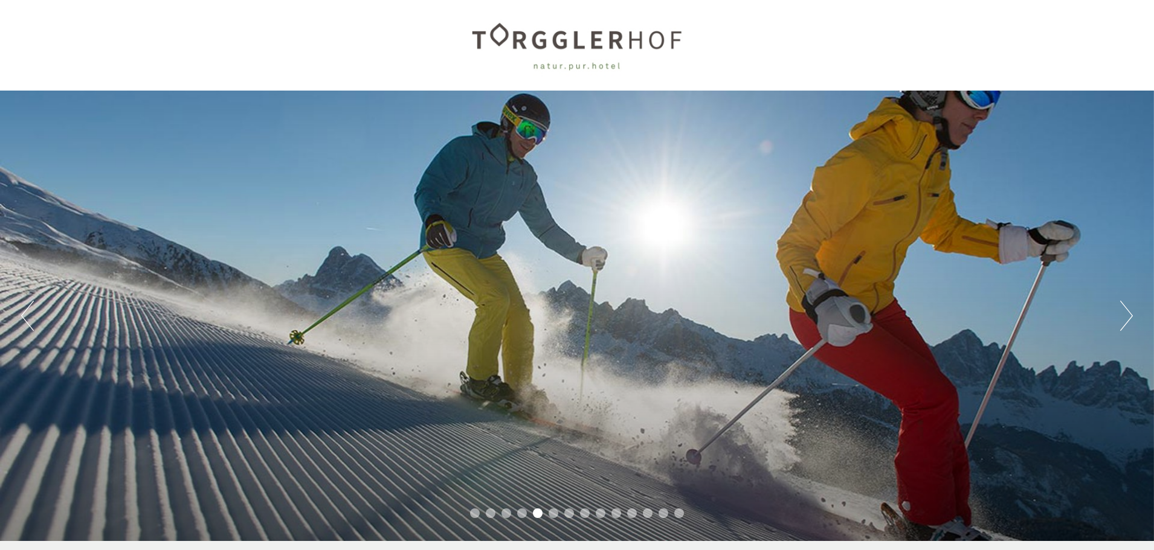
click at [550, 513] on li "6" at bounding box center [554, 514] width 10 height 10
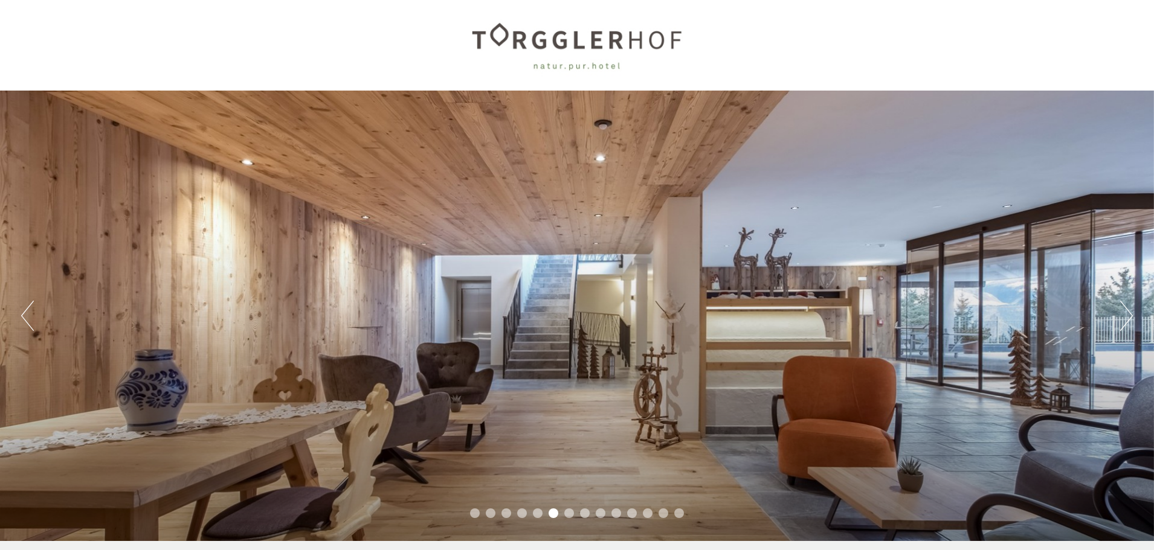
click at [568, 513] on li "7" at bounding box center [569, 514] width 10 height 10
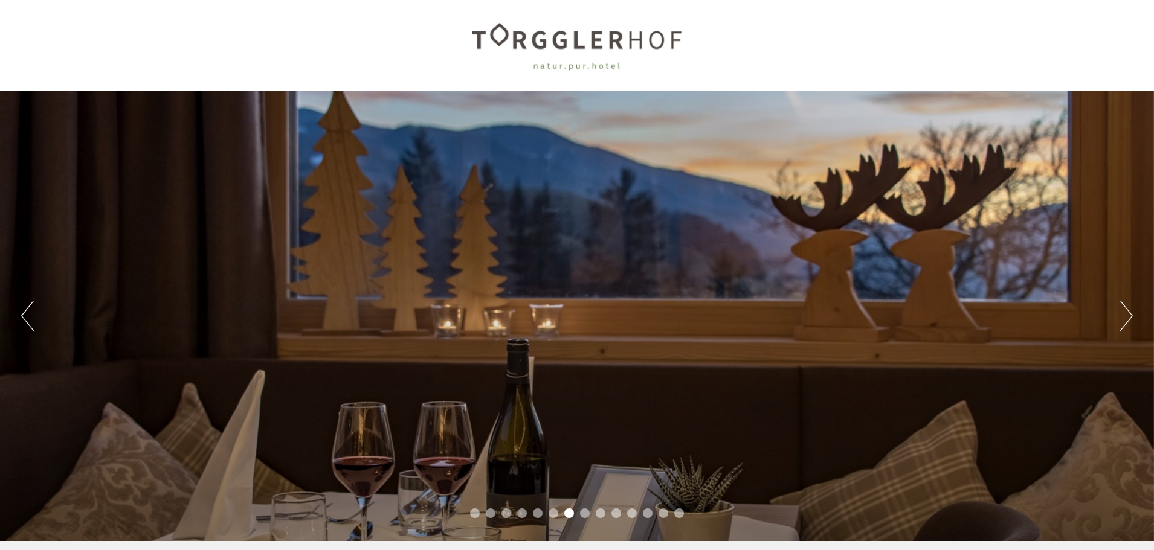
click at [586, 515] on li "8" at bounding box center [585, 514] width 10 height 10
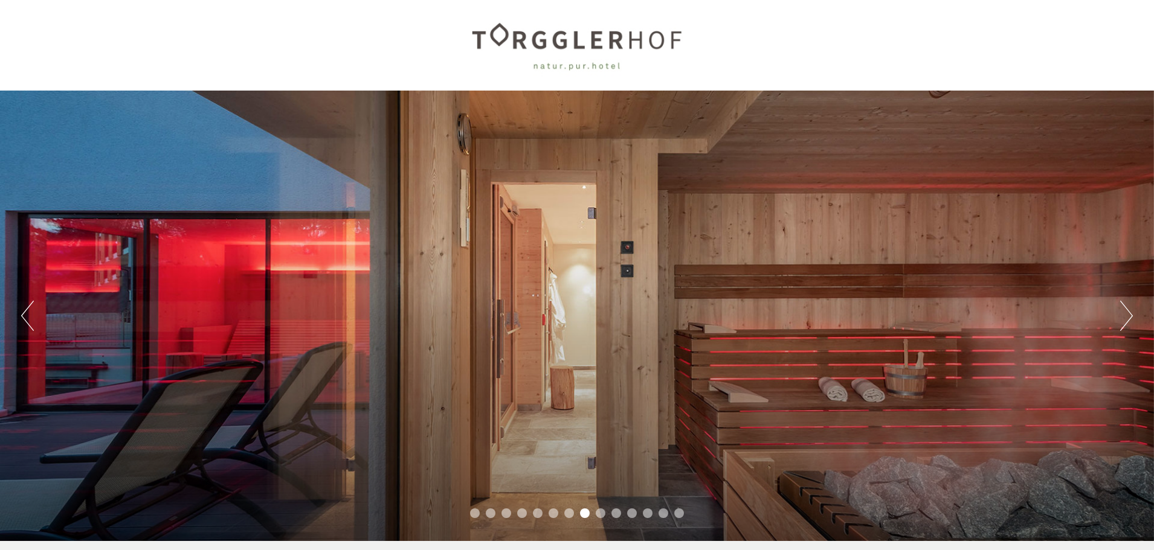
click at [598, 514] on li "9" at bounding box center [601, 514] width 10 height 10
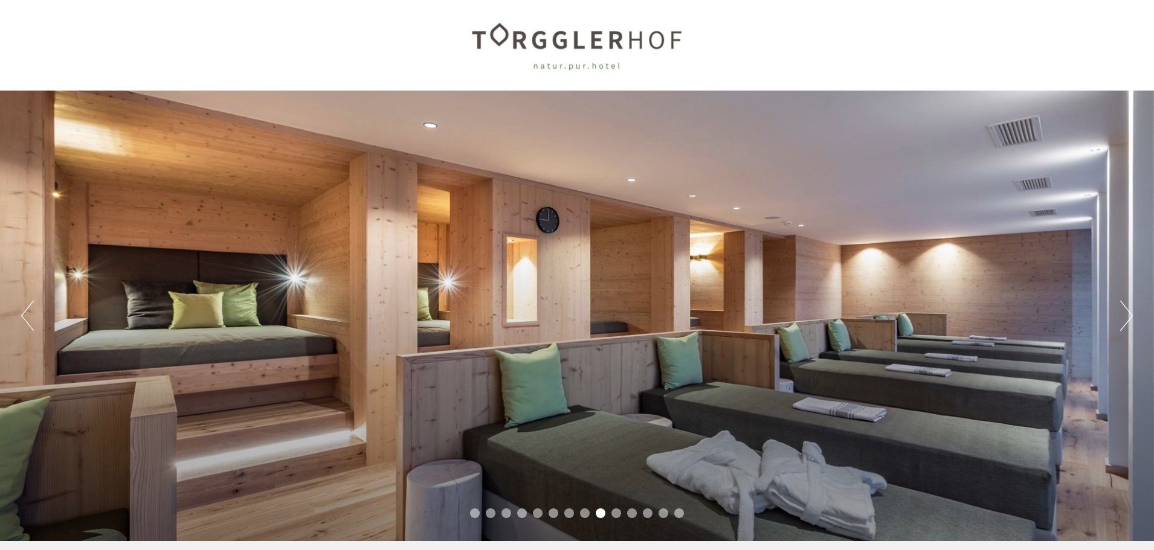
click at [613, 513] on li "10" at bounding box center [617, 514] width 10 height 10
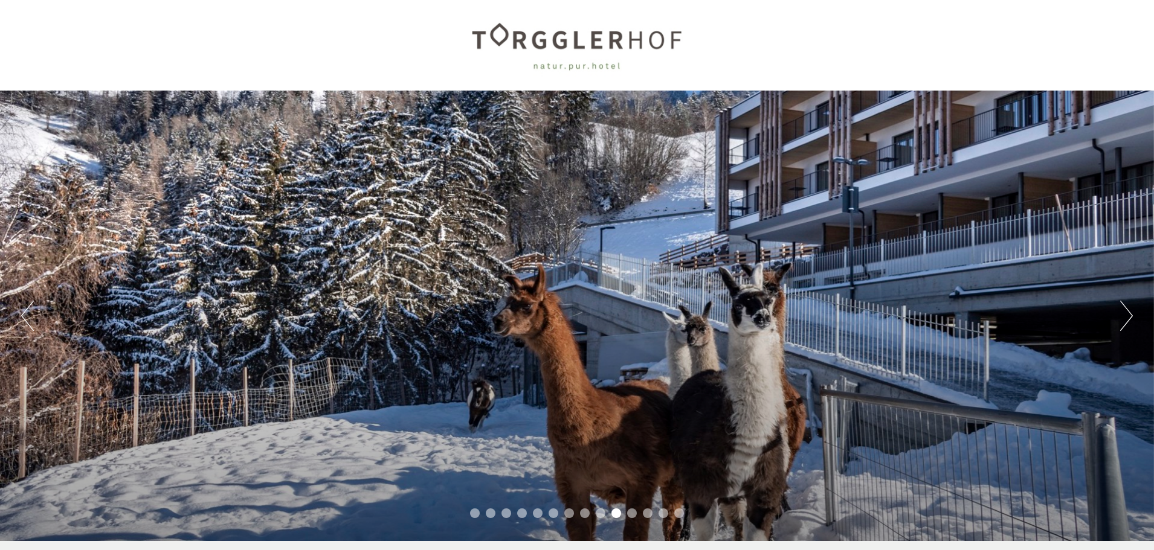
click at [631, 512] on li "11" at bounding box center [632, 514] width 10 height 10
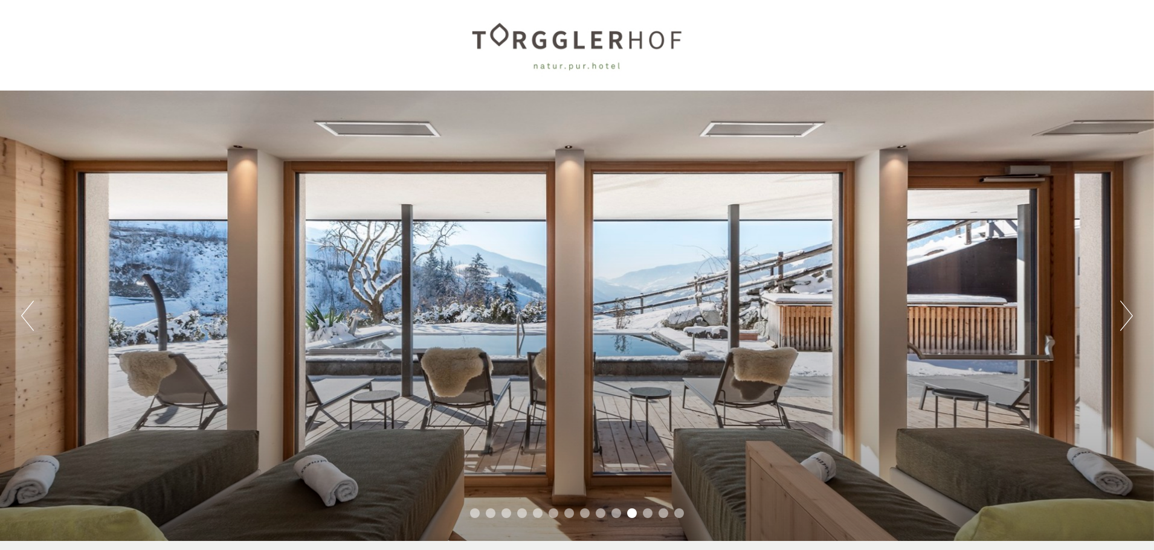
click at [652, 514] on li "12" at bounding box center [648, 514] width 10 height 10
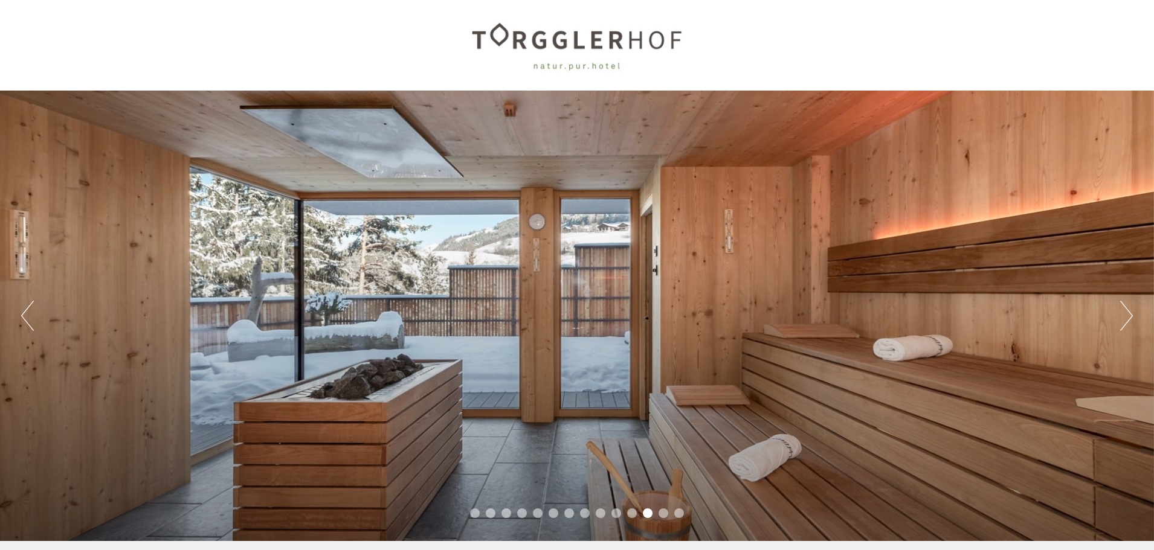
click at [663, 514] on li "13" at bounding box center [664, 514] width 10 height 10
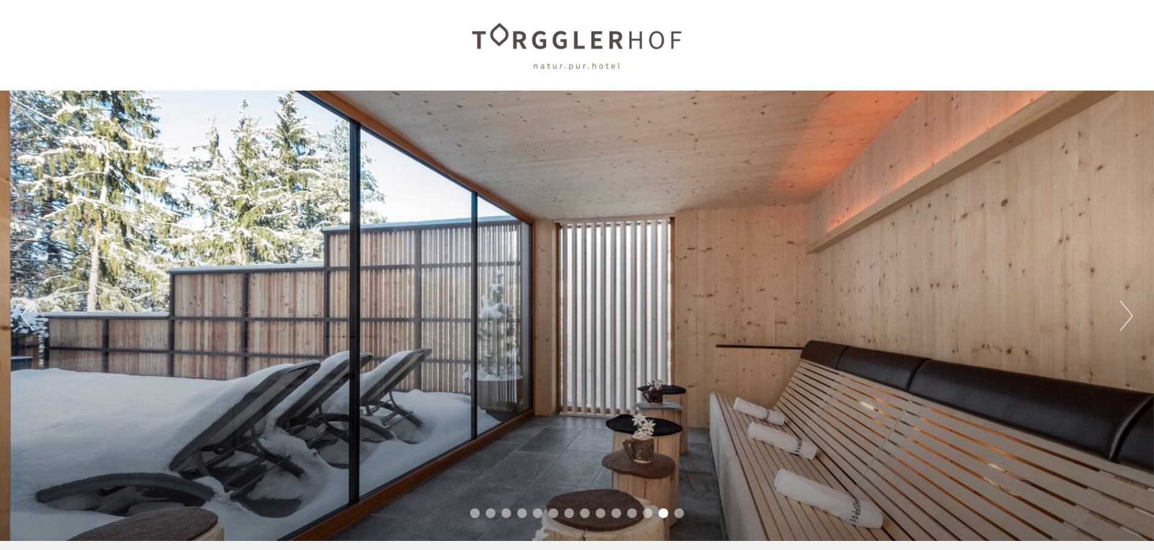
click at [682, 512] on li "14" at bounding box center [679, 514] width 10 height 10
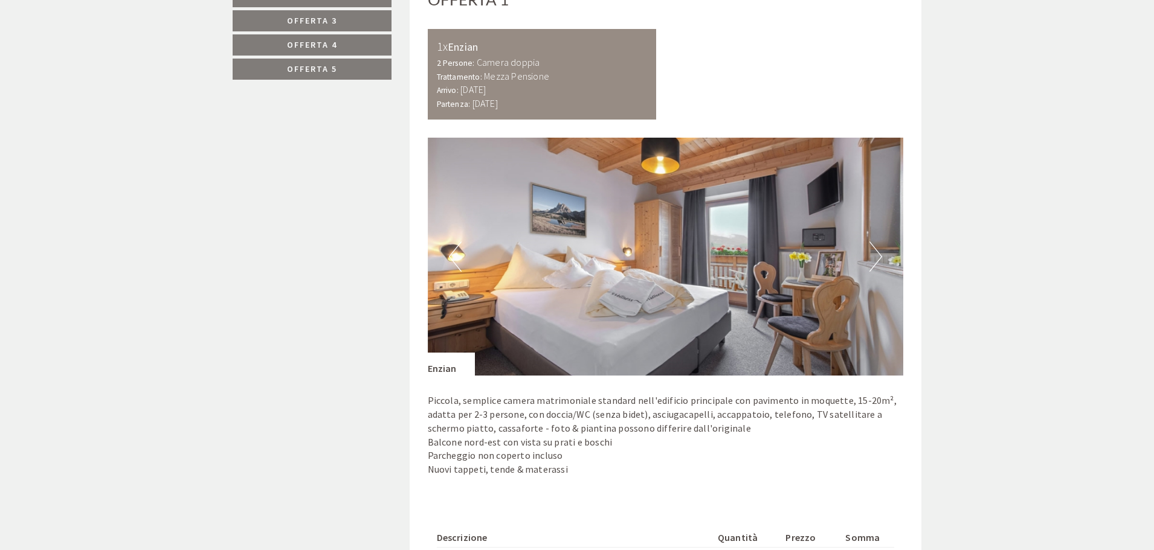
scroll to position [846, 0]
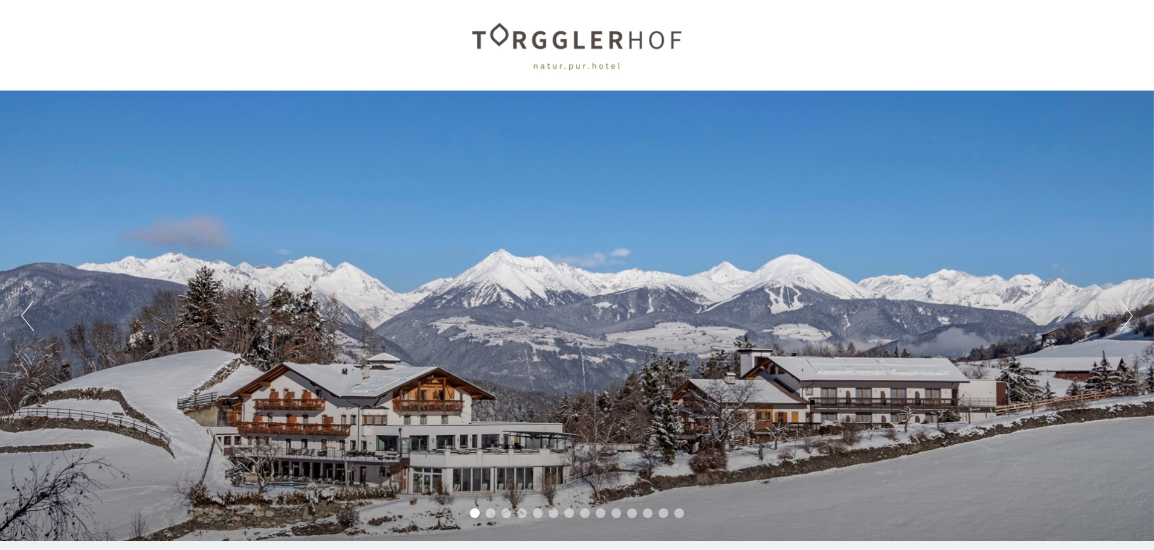
click at [570, 47] on div at bounding box center [577, 45] width 677 height 79
